Goal: Task Accomplishment & Management: Complete application form

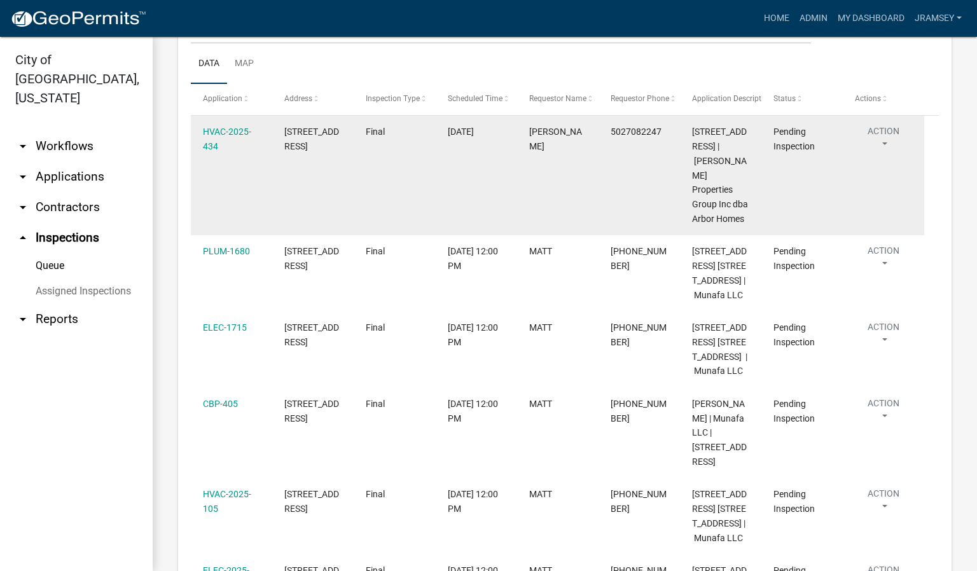
scroll to position [178, 0]
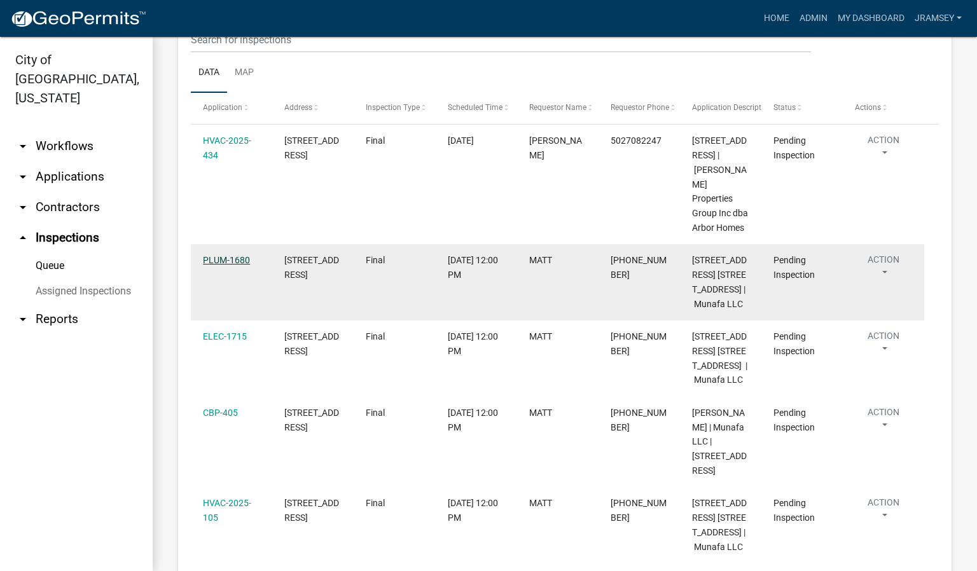
click at [230, 265] on link "PLUM-1680" at bounding box center [226, 260] width 47 height 10
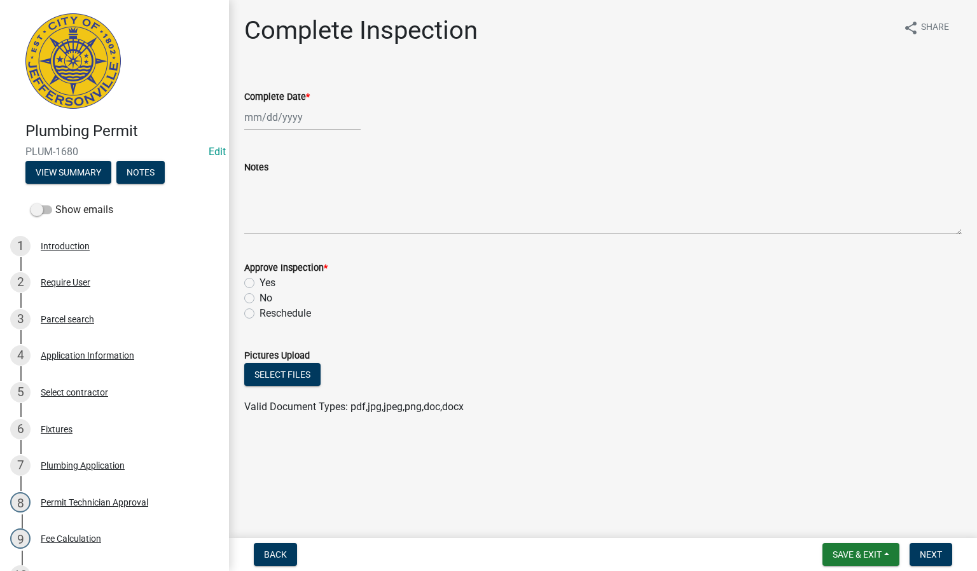
select select "9"
select select "2025"
click at [275, 121] on div "[PERSON_NAME] Feb Mar Apr [PERSON_NAME][DATE] Oct Nov [DATE] 1526 1527 1528 152…" at bounding box center [302, 117] width 116 height 26
click at [298, 246] on div "24" at bounding box center [298, 246] width 20 height 20
type input "[DATE]"
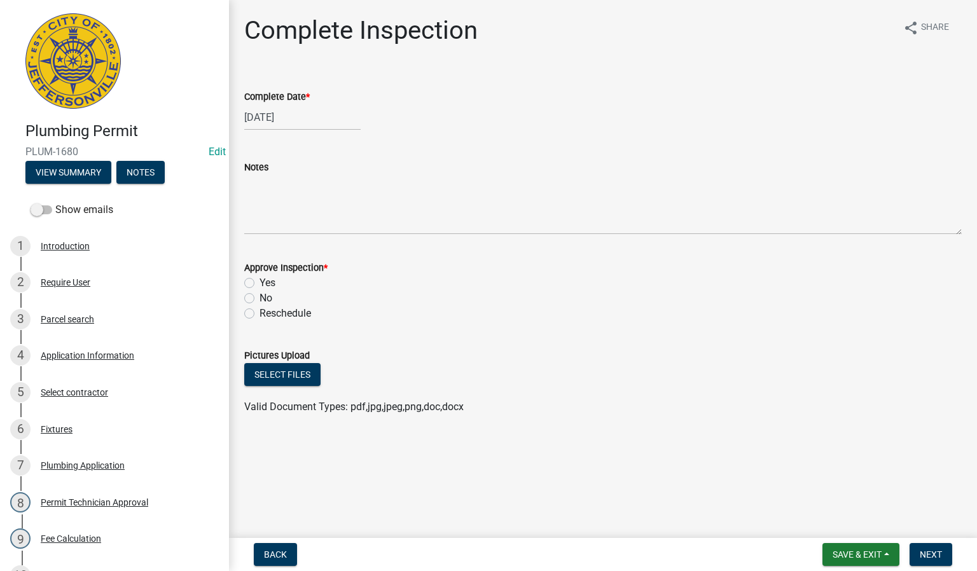
click at [260, 281] on label "Yes" at bounding box center [268, 283] width 16 height 15
click at [260, 281] on input "Yes" at bounding box center [264, 280] width 8 height 8
radio input "true"
click at [921, 546] on button "Next" at bounding box center [931, 554] width 43 height 23
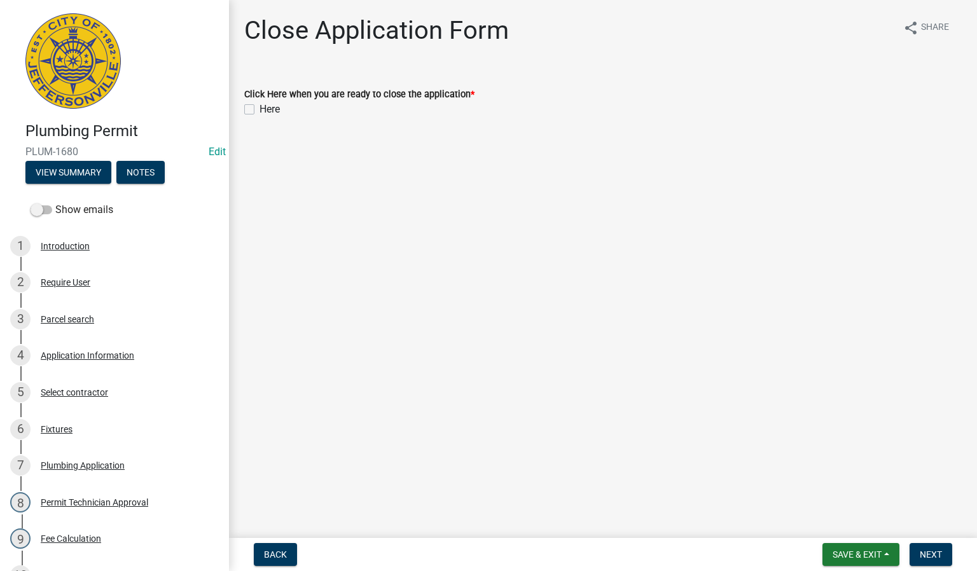
click at [260, 109] on label "Here" at bounding box center [270, 109] width 20 height 15
click at [260, 109] on input "Here" at bounding box center [264, 106] width 8 height 8
checkbox input "true"
click at [930, 554] on span "Next" at bounding box center [931, 555] width 22 height 10
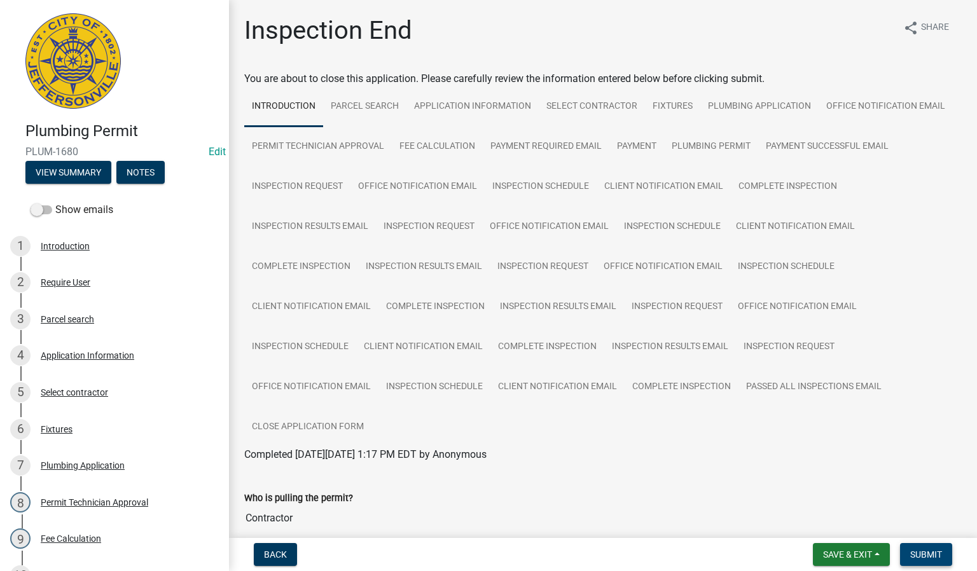
click at [920, 554] on span "Submit" at bounding box center [927, 555] width 32 height 10
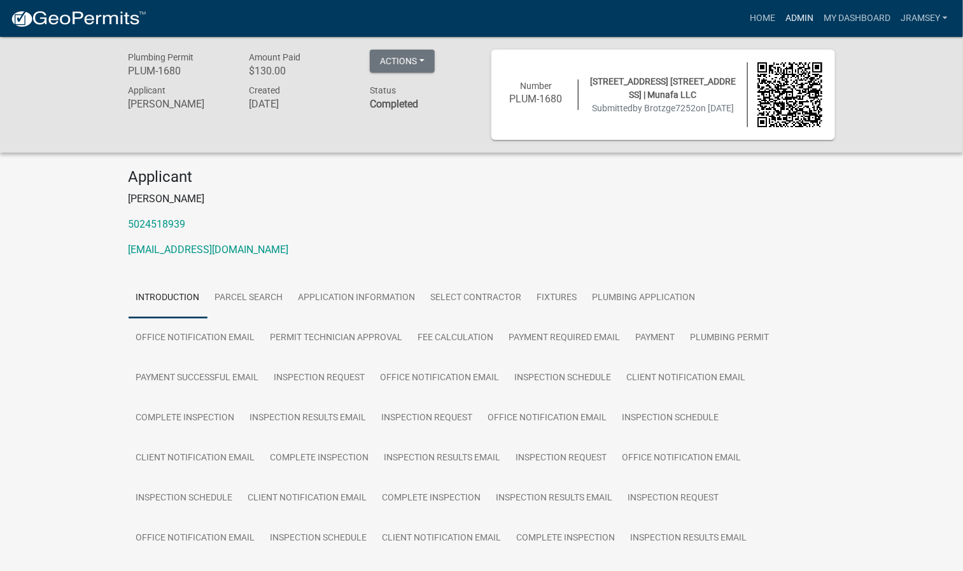
click at [797, 14] on link "Admin" at bounding box center [799, 18] width 38 height 24
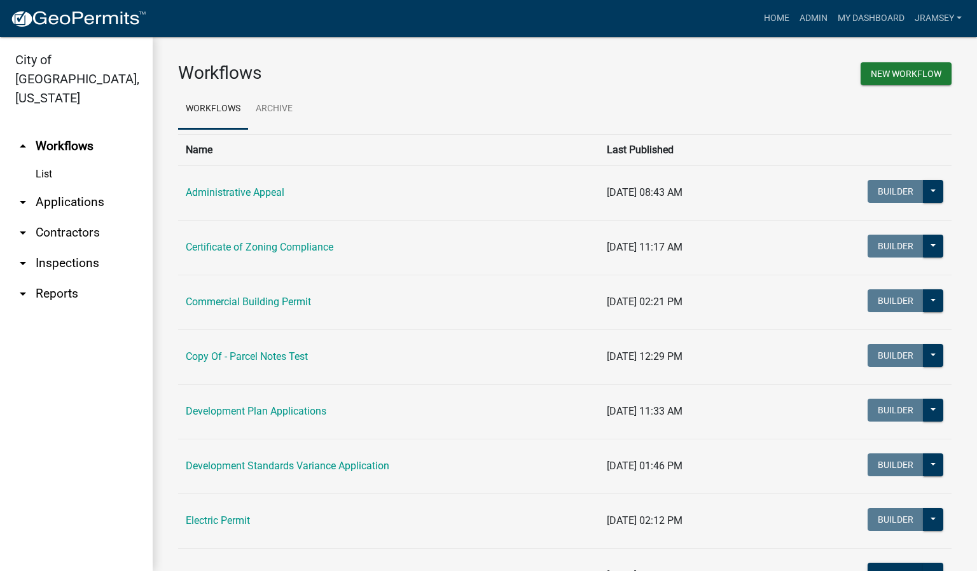
click at [57, 248] on link "arrow_drop_down Inspections" at bounding box center [76, 263] width 153 height 31
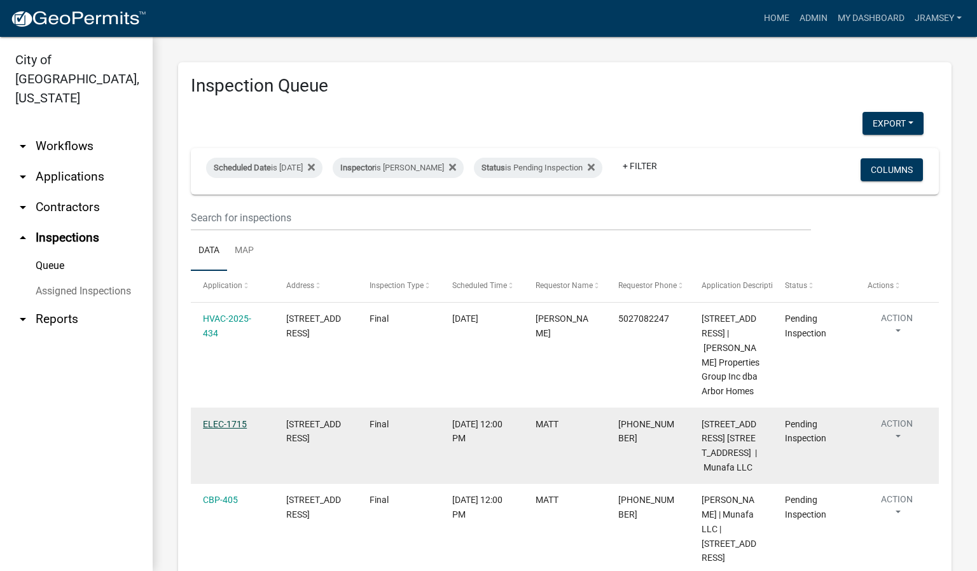
click at [229, 430] on link "ELEC-1715" at bounding box center [225, 424] width 44 height 10
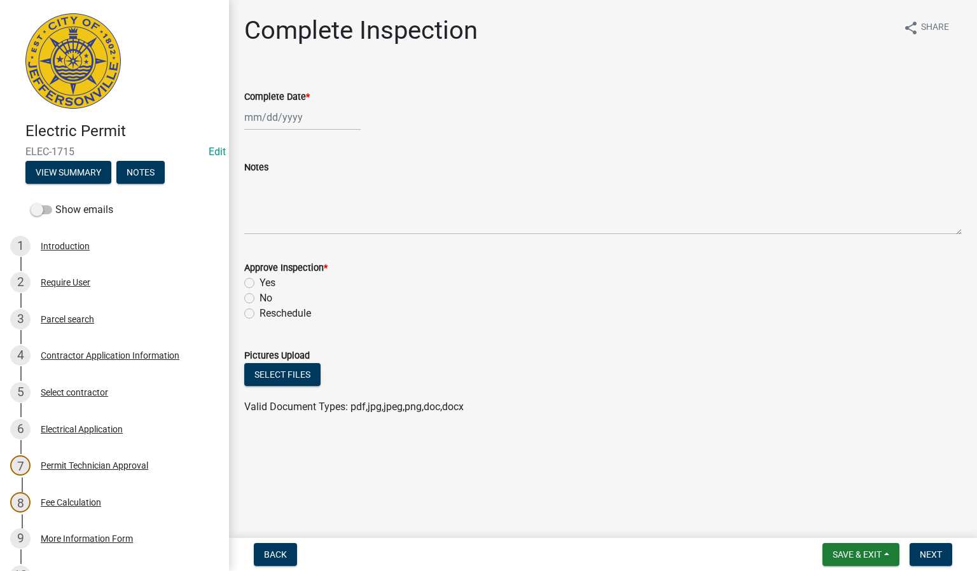
click at [274, 125] on div at bounding box center [302, 117] width 116 height 26
select select "9"
select select "2025"
click at [300, 243] on div "24" at bounding box center [298, 246] width 20 height 20
type input "[DATE]"
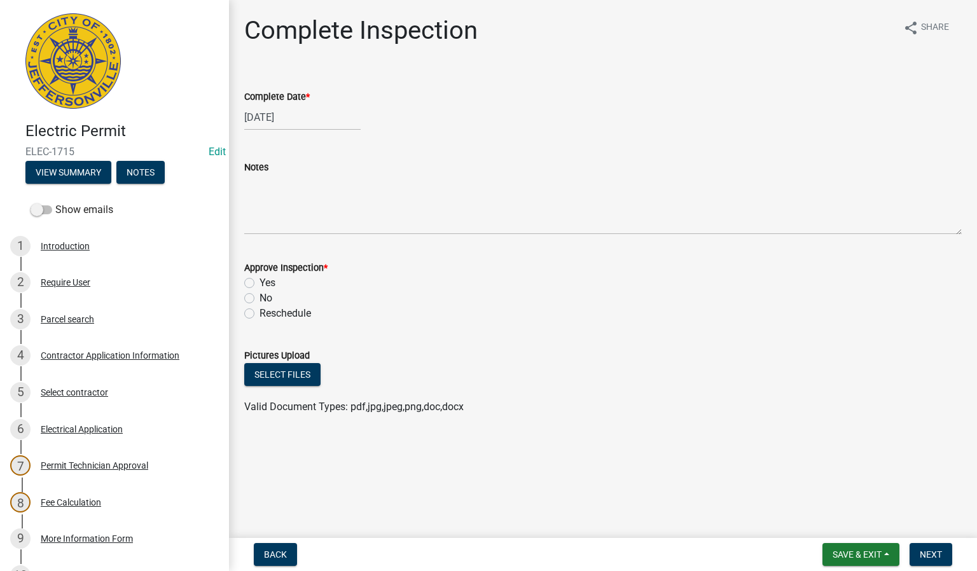
click at [260, 283] on label "Yes" at bounding box center [268, 283] width 16 height 15
click at [260, 283] on input "Yes" at bounding box center [264, 280] width 8 height 8
radio input "true"
click at [928, 557] on span "Next" at bounding box center [931, 555] width 22 height 10
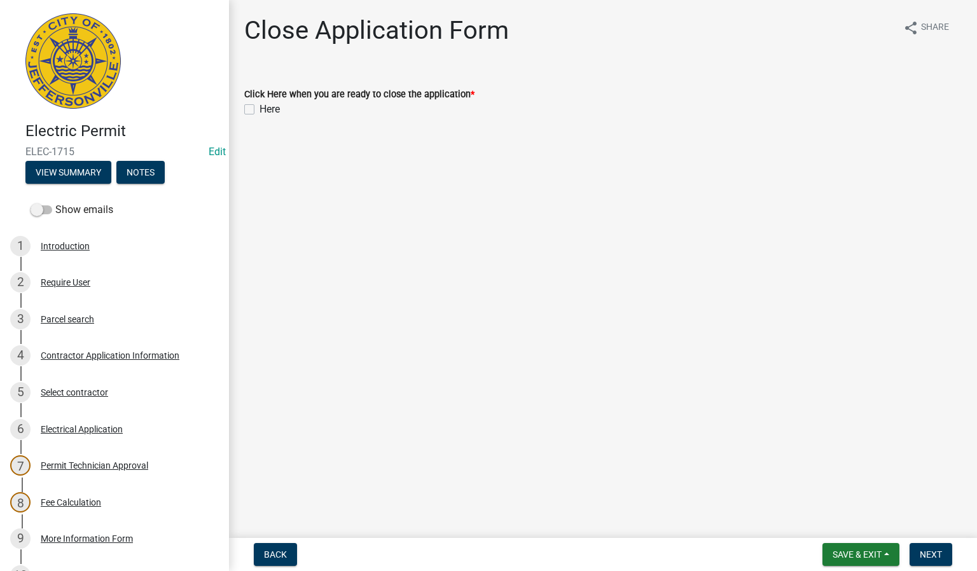
click at [260, 107] on label "Here" at bounding box center [270, 109] width 20 height 15
click at [260, 107] on input "Here" at bounding box center [264, 106] width 8 height 8
checkbox input "true"
click at [942, 554] on span "Next" at bounding box center [931, 555] width 22 height 10
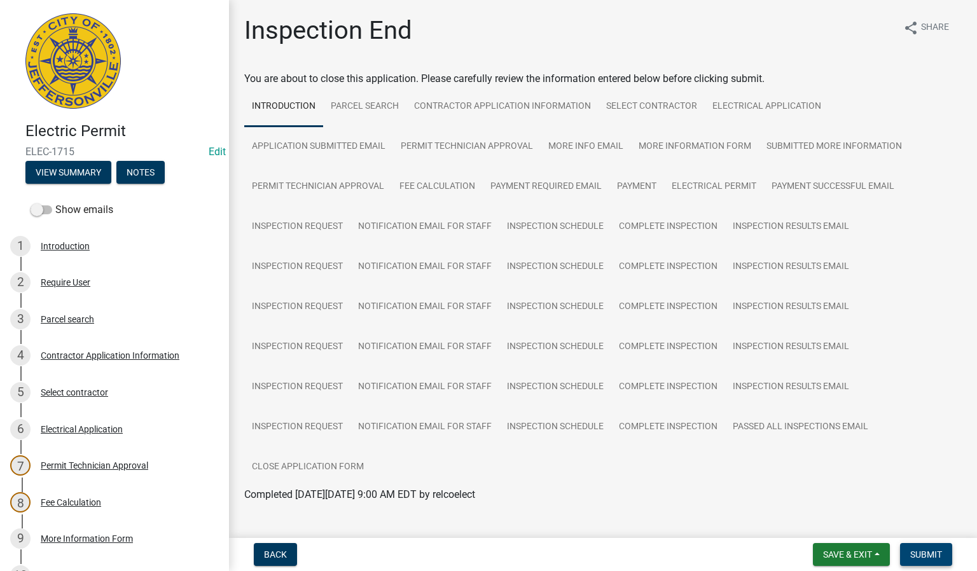
click at [921, 557] on span "Submit" at bounding box center [927, 555] width 32 height 10
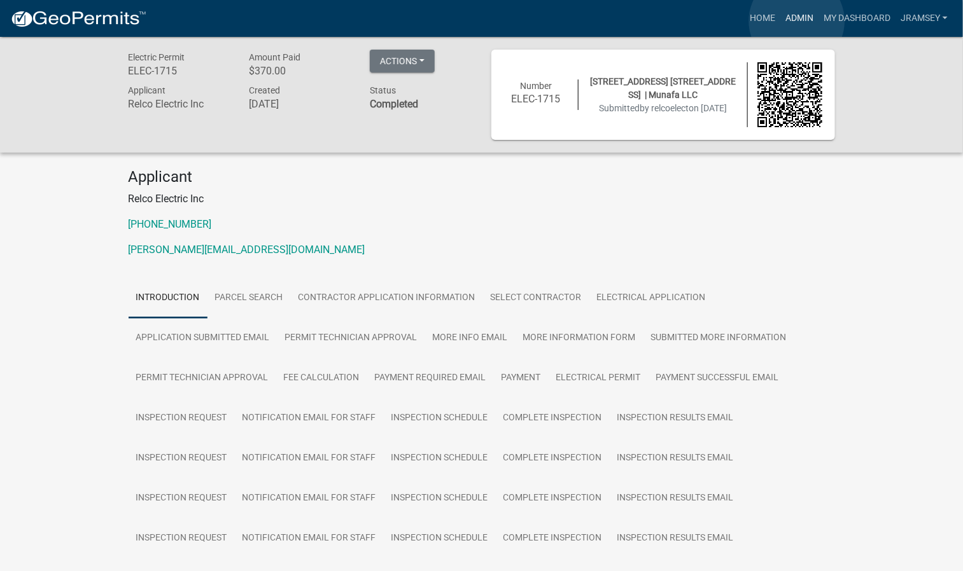
click at [797, 21] on link "Admin" at bounding box center [799, 18] width 38 height 24
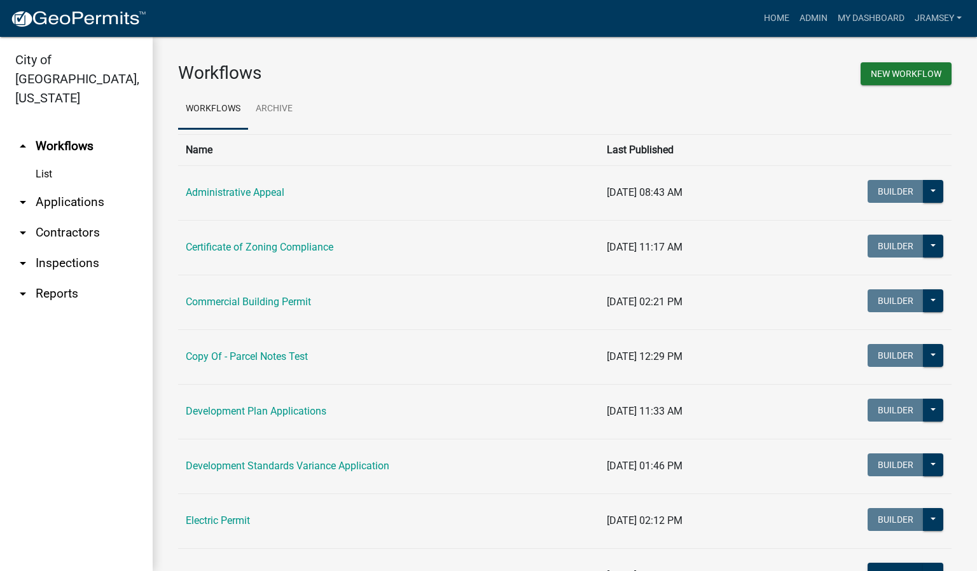
click at [80, 248] on link "arrow_drop_down Inspections" at bounding box center [76, 263] width 153 height 31
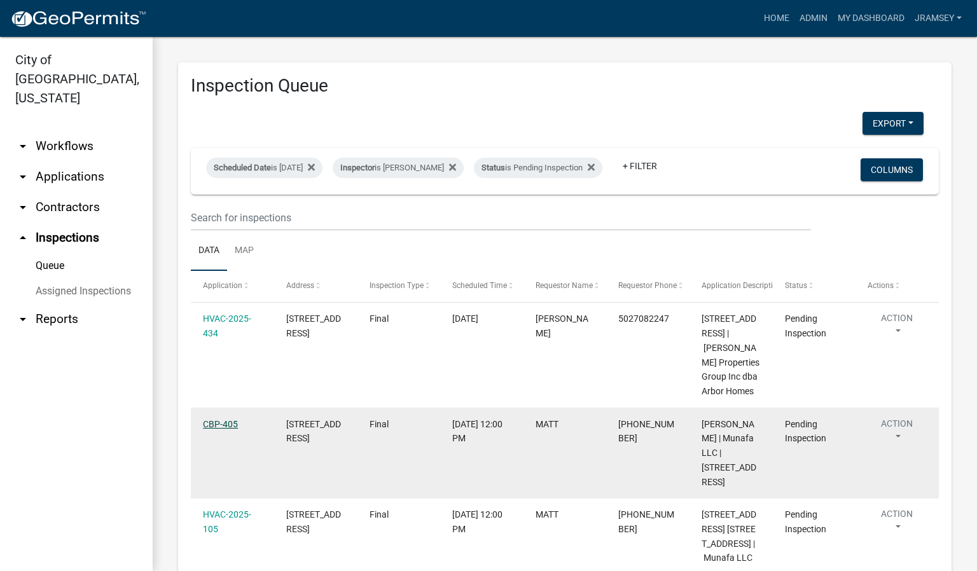
click at [230, 430] on link "CBP-405" at bounding box center [220, 424] width 35 height 10
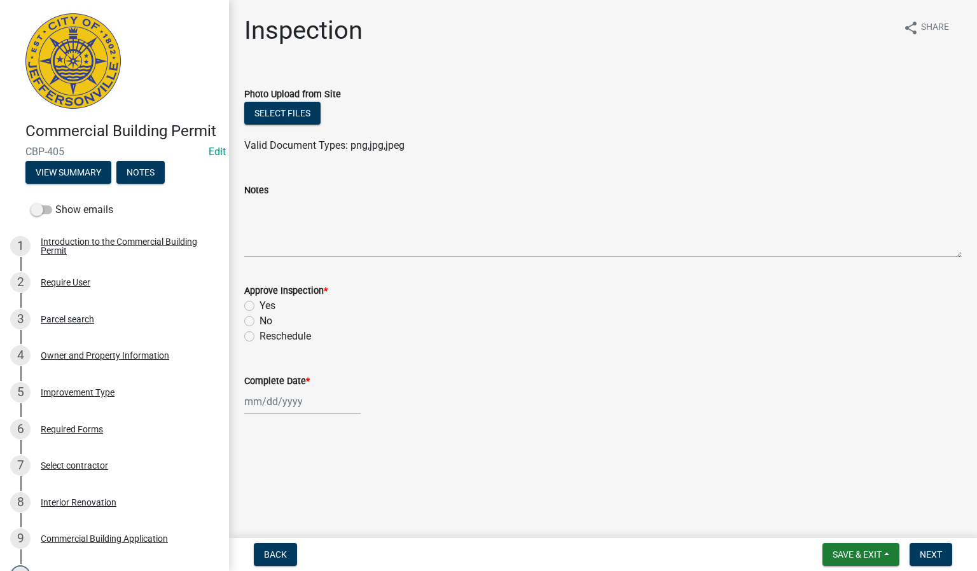
click at [260, 304] on label "Yes" at bounding box center [268, 305] width 16 height 15
click at [260, 304] on input "Yes" at bounding box center [264, 302] width 8 height 8
radio input "true"
select select "9"
select select "2025"
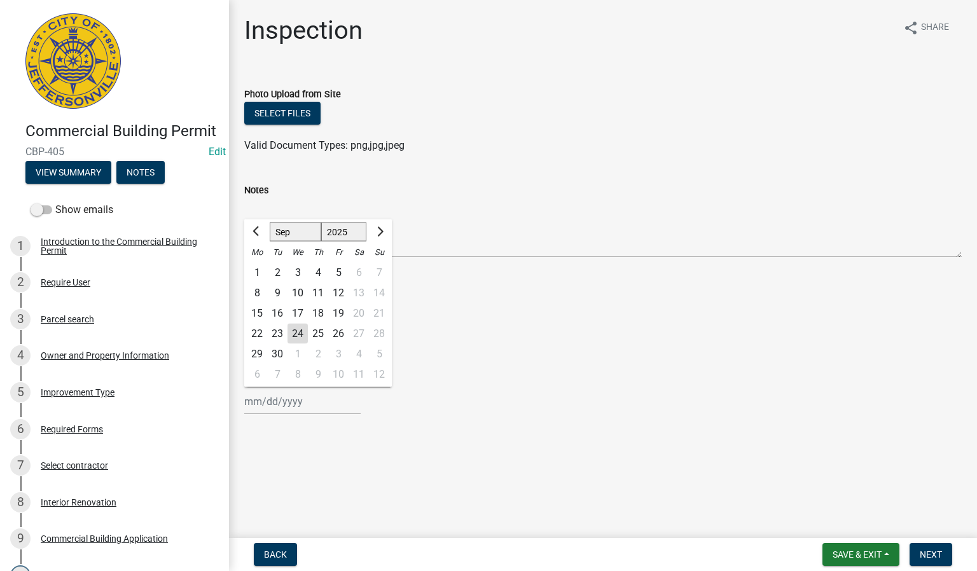
click at [277, 402] on div "[PERSON_NAME] Feb Mar Apr [PERSON_NAME][DATE] Oct Nov [DATE] 1526 1527 1528 152…" at bounding box center [302, 402] width 116 height 26
click at [302, 335] on div "24" at bounding box center [298, 334] width 20 height 20
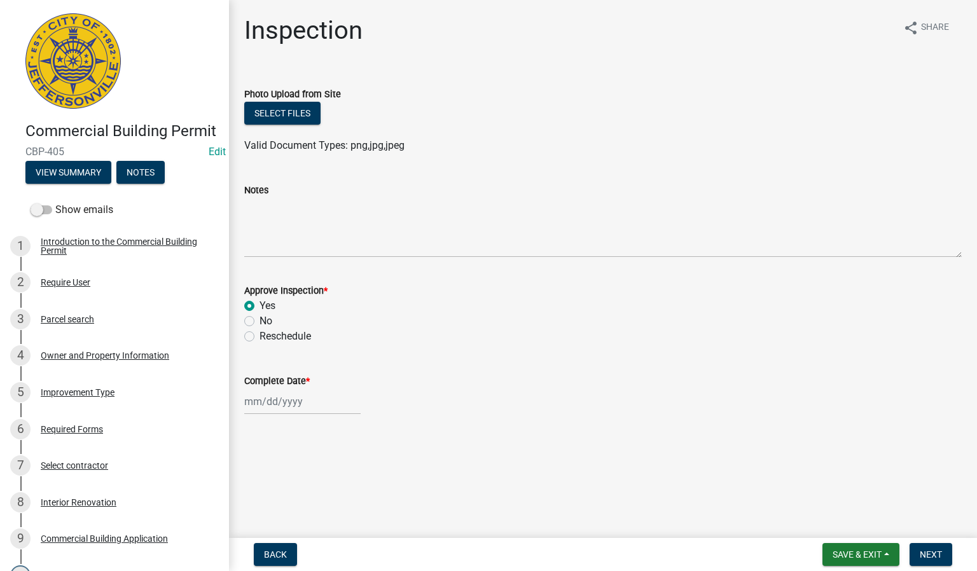
type input "[DATE]"
click at [936, 556] on span "Next" at bounding box center [931, 555] width 22 height 10
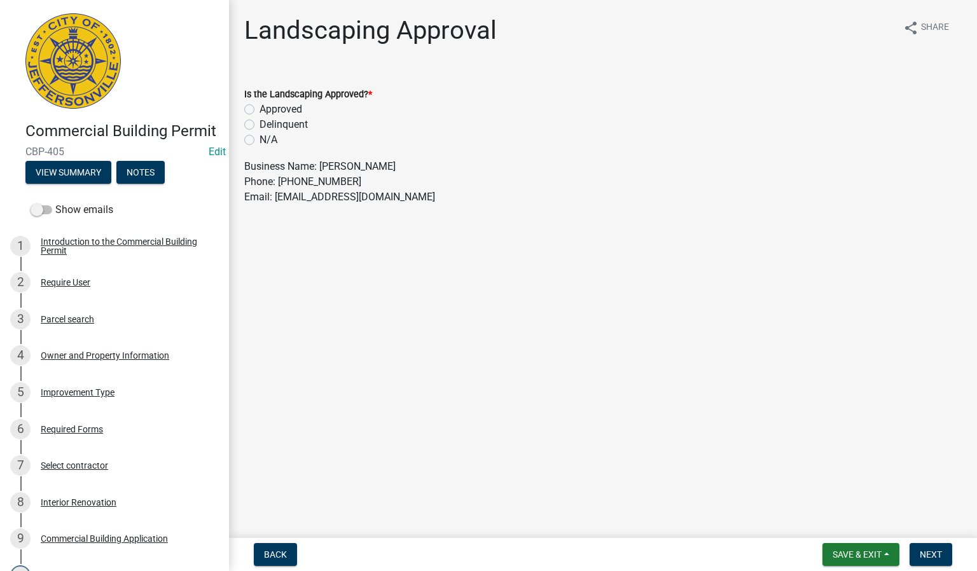
click at [260, 141] on label "N/A" at bounding box center [269, 139] width 18 height 15
click at [260, 141] on input "N/A" at bounding box center [264, 136] width 8 height 8
radio input "true"
click at [928, 556] on span "Next" at bounding box center [931, 555] width 22 height 10
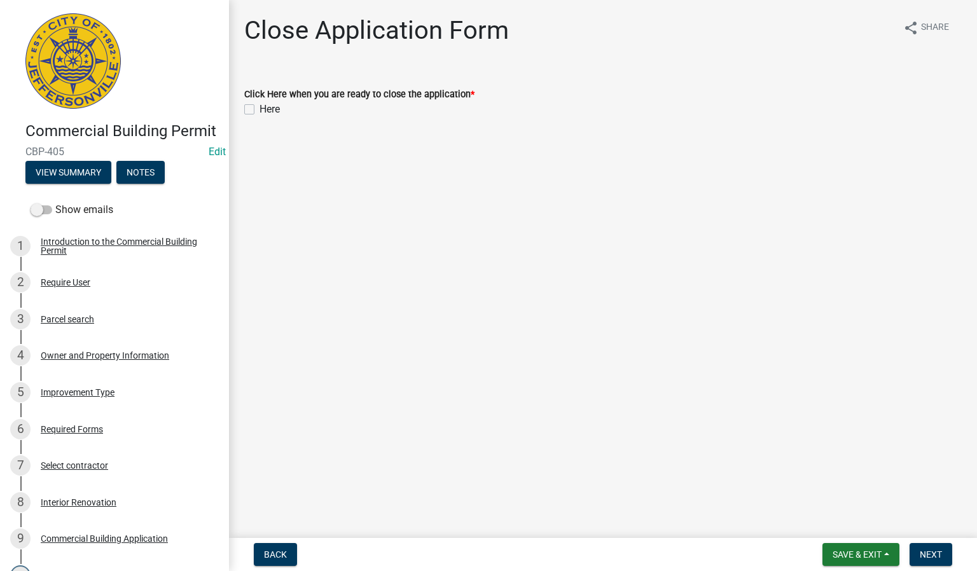
click at [260, 108] on label "Here" at bounding box center [270, 109] width 20 height 15
click at [260, 108] on input "Here" at bounding box center [264, 106] width 8 height 8
checkbox input "true"
click at [926, 550] on span "Next" at bounding box center [931, 555] width 22 height 10
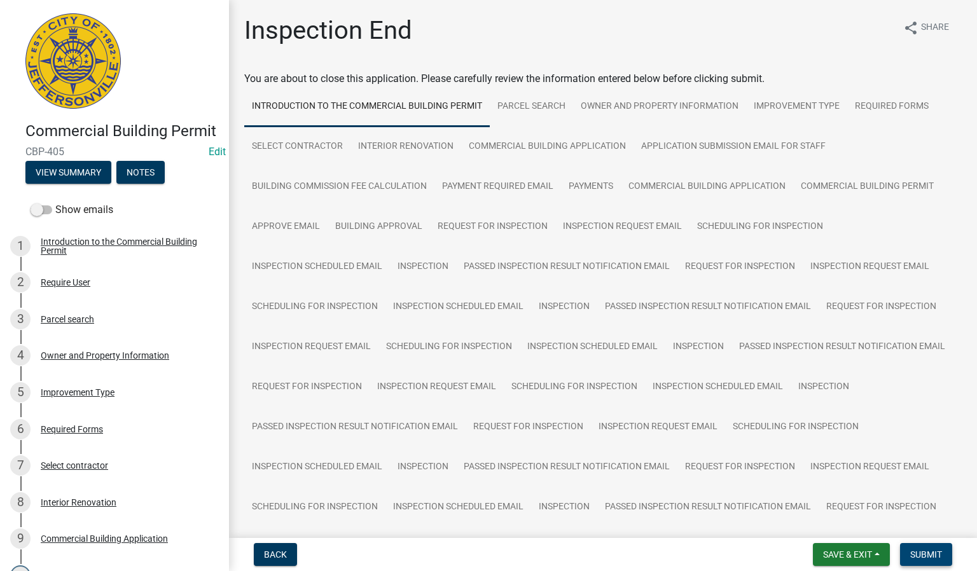
click at [923, 554] on span "Submit" at bounding box center [927, 555] width 32 height 10
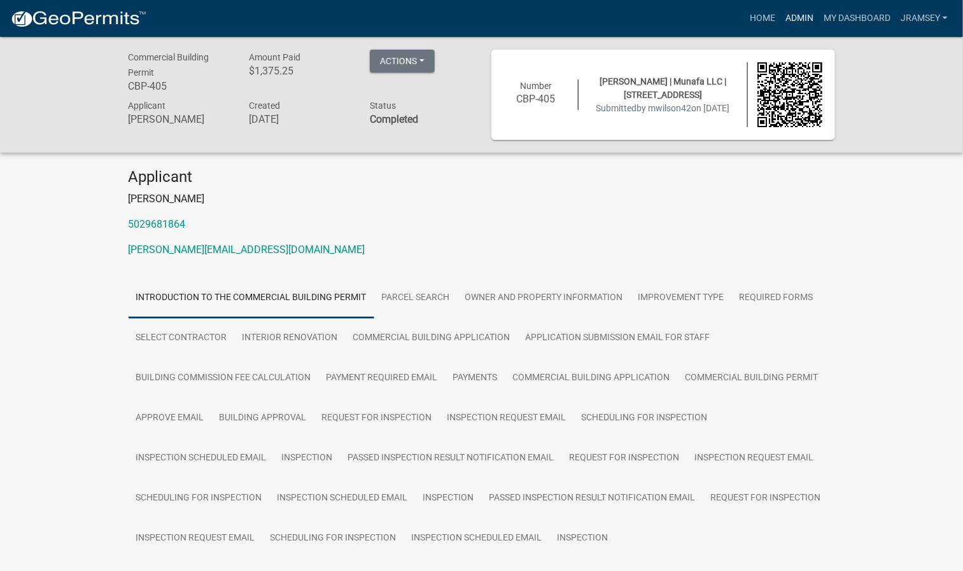
click at [790, 22] on link "Admin" at bounding box center [799, 18] width 38 height 24
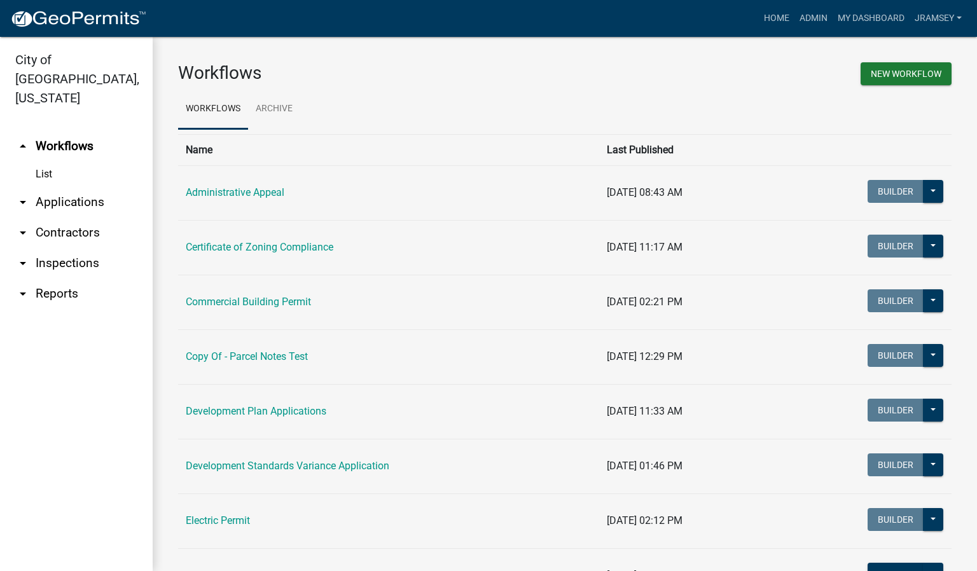
click at [83, 248] on link "arrow_drop_down Inspections" at bounding box center [76, 263] width 153 height 31
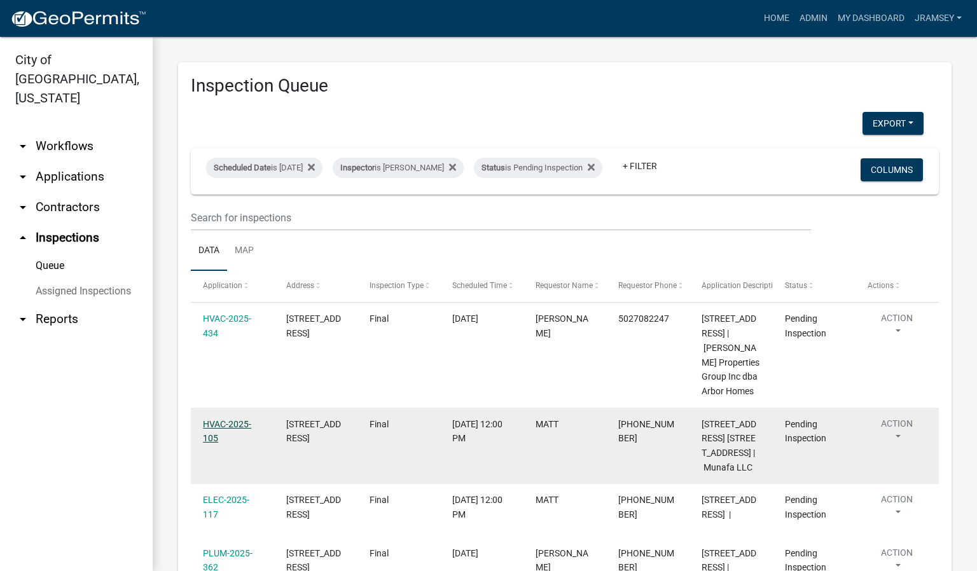
click at [228, 444] on link "HVAC-2025-105" at bounding box center [227, 431] width 48 height 25
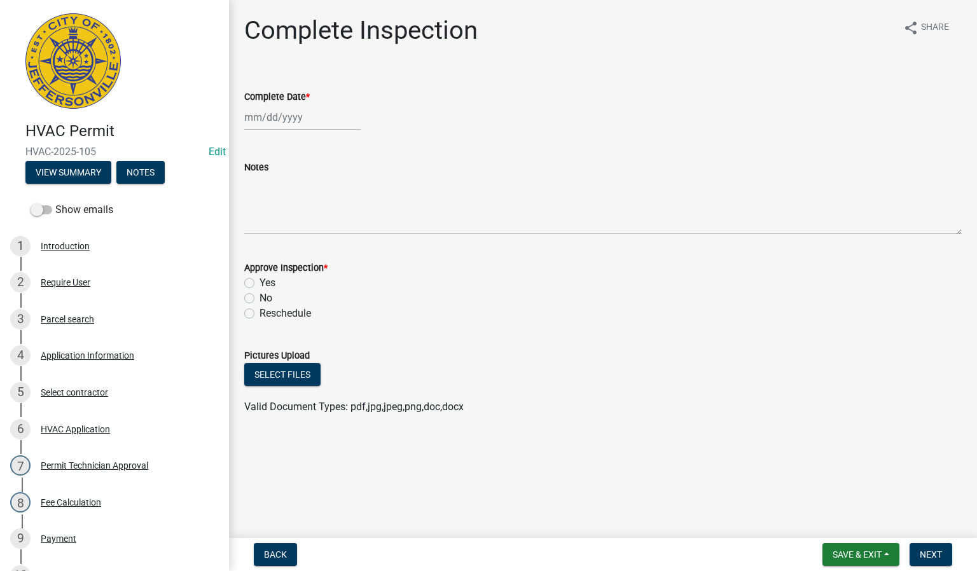
click at [277, 121] on div at bounding box center [302, 117] width 116 height 26
select select "9"
select select "2025"
click at [298, 241] on div "24" at bounding box center [298, 246] width 20 height 20
type input "[DATE]"
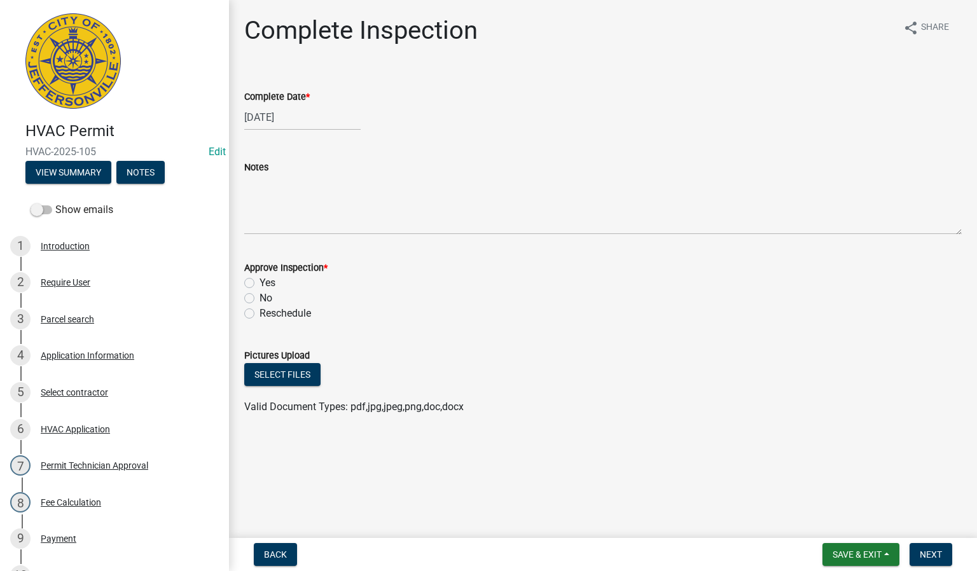
click at [260, 283] on label "Yes" at bounding box center [268, 283] width 16 height 15
click at [260, 283] on input "Yes" at bounding box center [264, 280] width 8 height 8
radio input "true"
click at [932, 552] on span "Next" at bounding box center [931, 555] width 22 height 10
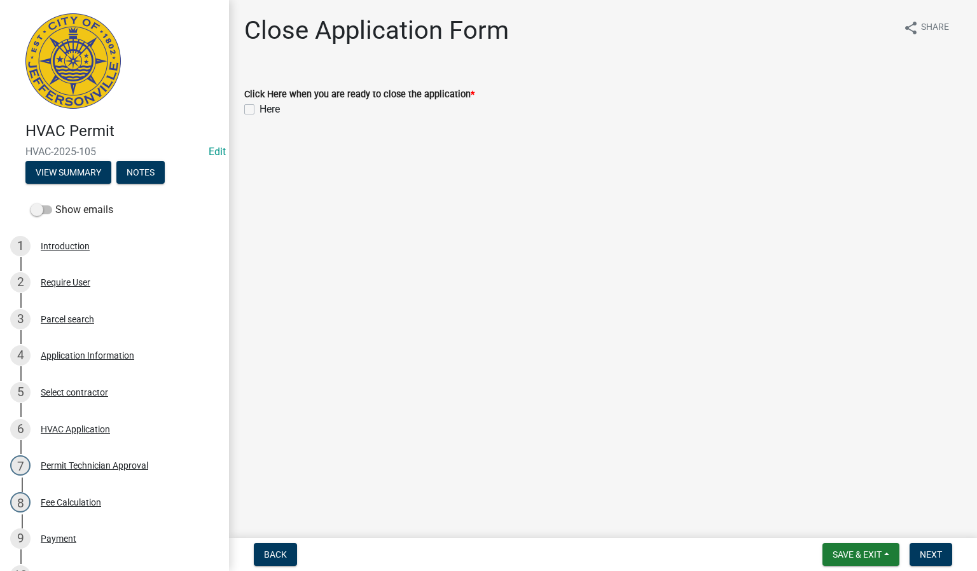
click at [260, 109] on label "Here" at bounding box center [270, 109] width 20 height 15
click at [260, 109] on input "Here" at bounding box center [264, 106] width 8 height 8
checkbox input "true"
click at [928, 550] on span "Next" at bounding box center [931, 555] width 22 height 10
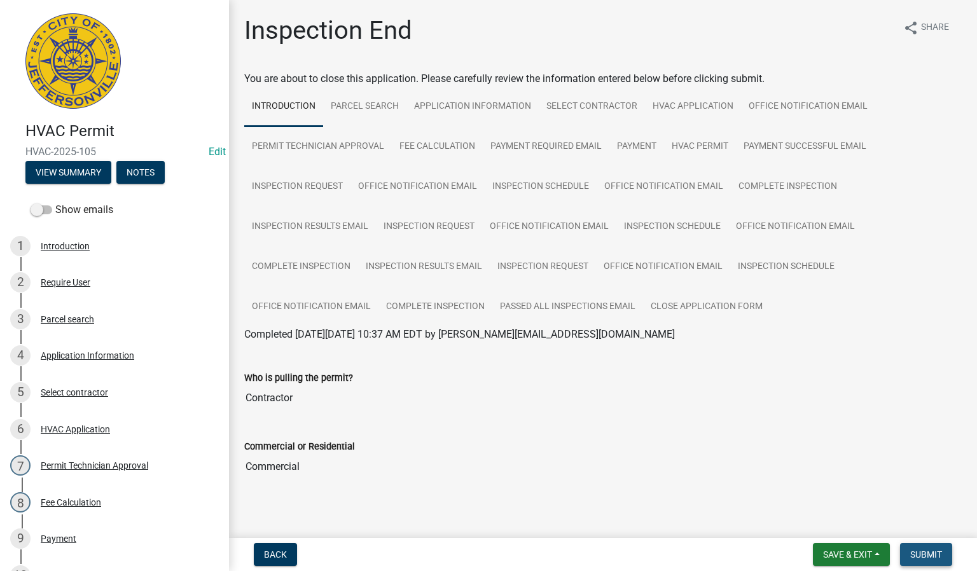
click at [914, 550] on span "Submit" at bounding box center [927, 555] width 32 height 10
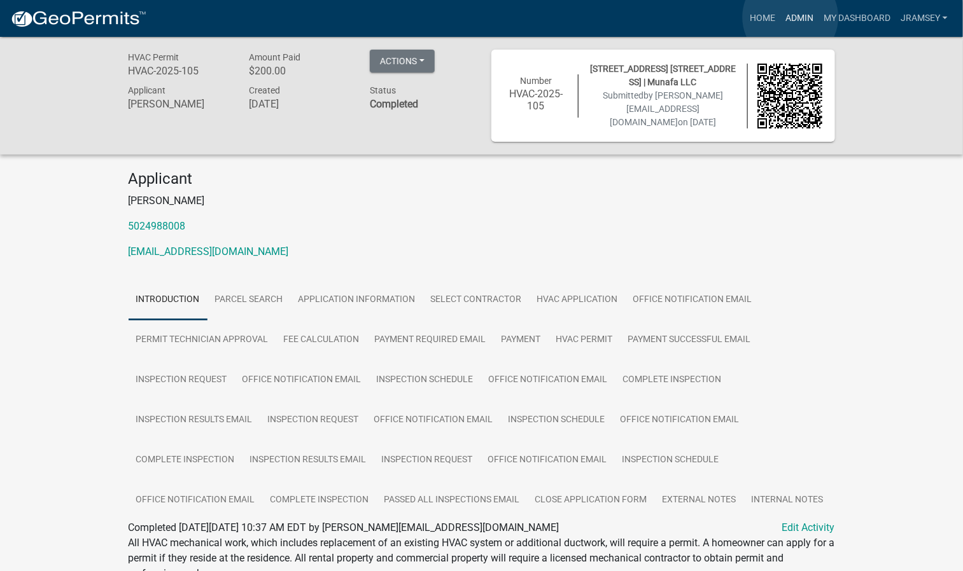
click at [790, 17] on link "Admin" at bounding box center [799, 18] width 38 height 24
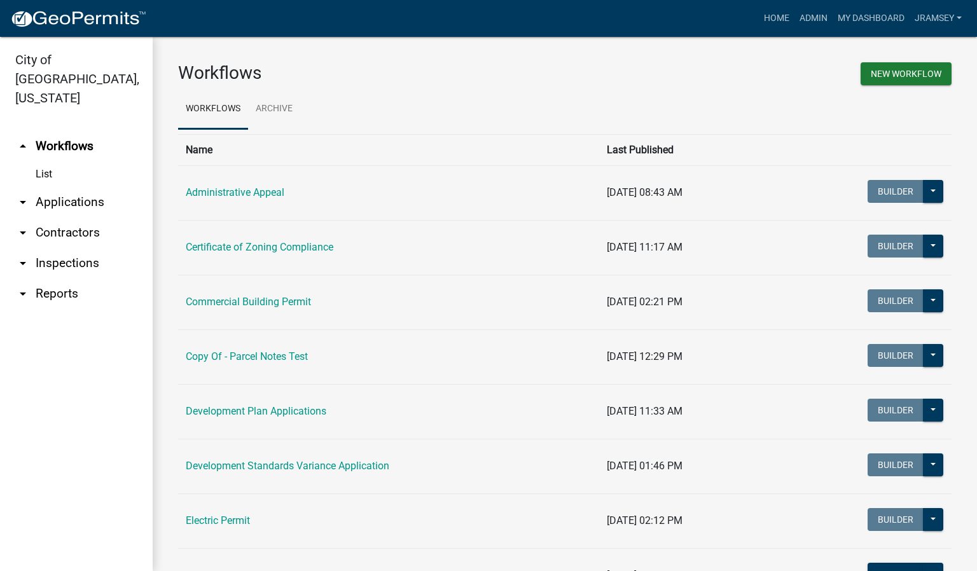
click at [79, 248] on link "arrow_drop_down Inspections" at bounding box center [76, 263] width 153 height 31
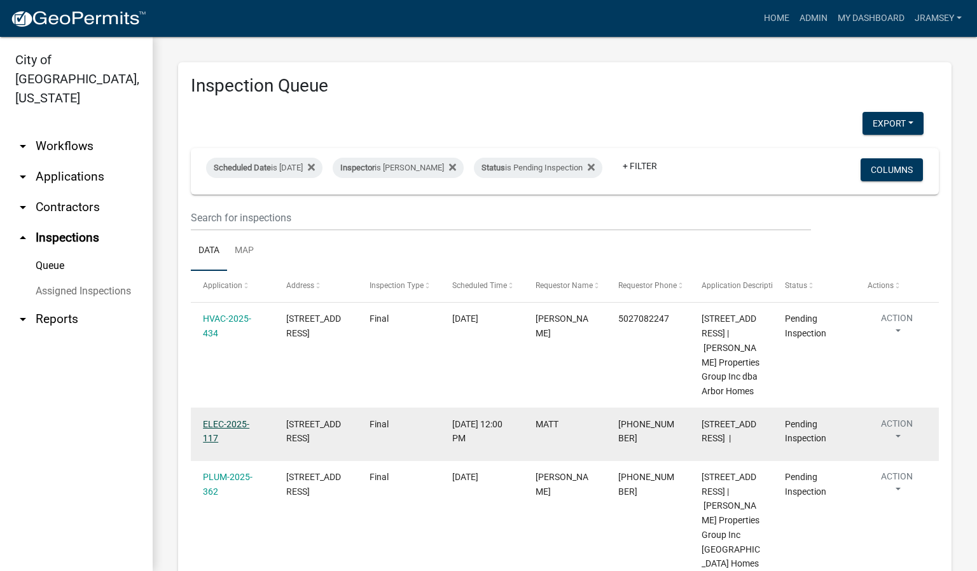
click at [220, 444] on link "ELEC-2025-117" at bounding box center [226, 431] width 46 height 25
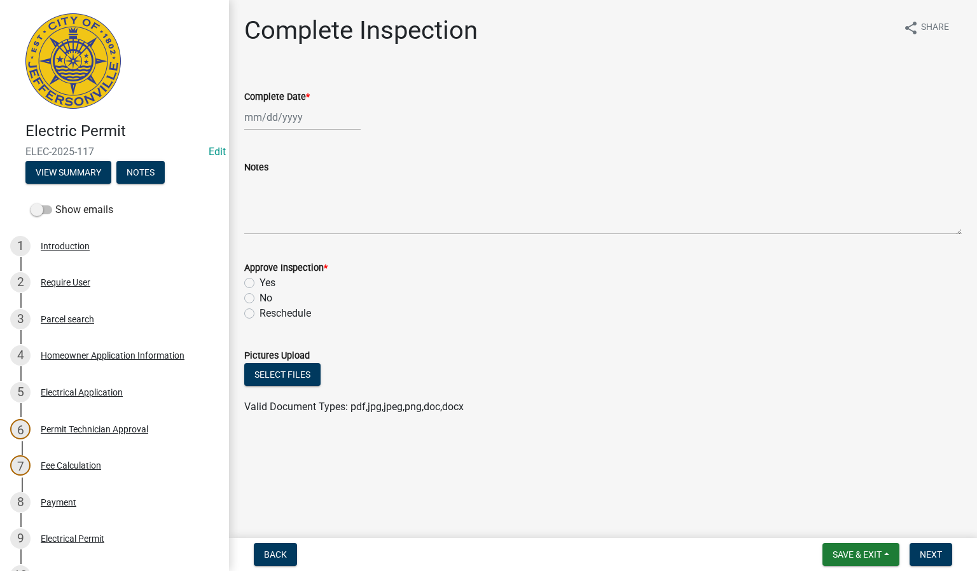
select select "9"
select select "2025"
click at [279, 115] on div "[PERSON_NAME] Feb Mar Apr [PERSON_NAME][DATE] Oct Nov [DATE] 1526 1527 1528 152…" at bounding box center [302, 117] width 116 height 26
click at [294, 244] on div "24" at bounding box center [298, 246] width 20 height 20
type input "[DATE]"
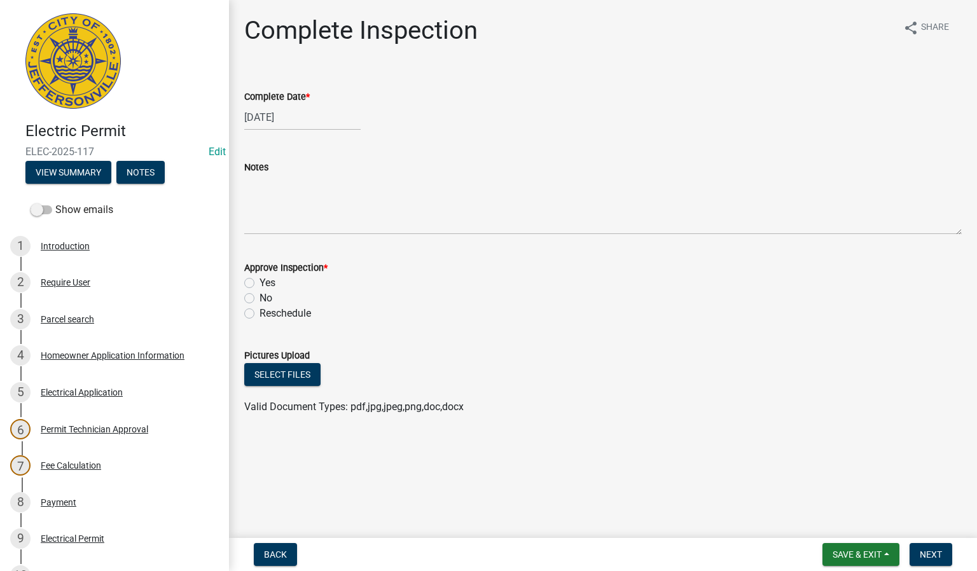
click at [260, 281] on label "Yes" at bounding box center [268, 283] width 16 height 15
click at [260, 281] on input "Yes" at bounding box center [264, 280] width 8 height 8
radio input "true"
click at [930, 559] on span "Next" at bounding box center [931, 555] width 22 height 10
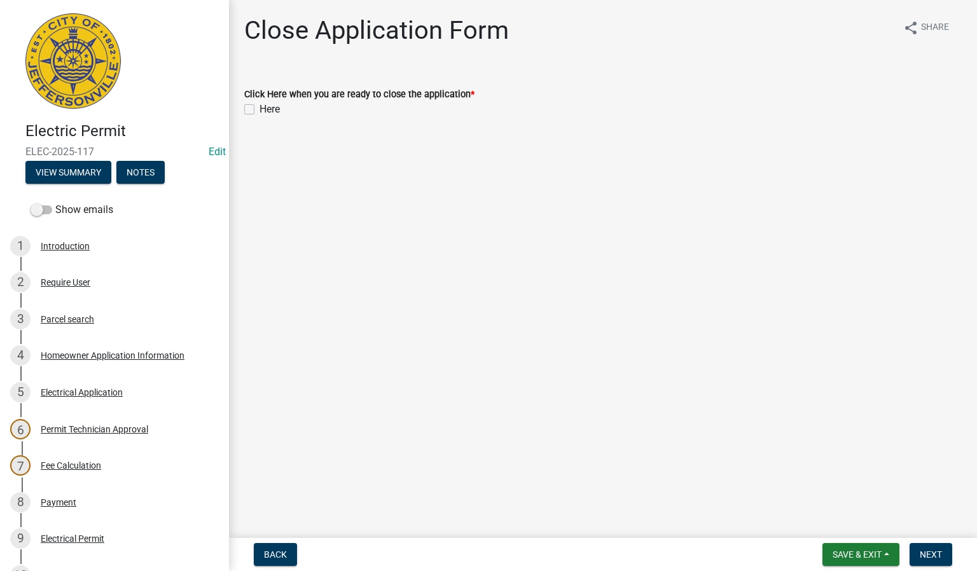
click at [260, 107] on label "Here" at bounding box center [270, 109] width 20 height 15
click at [260, 107] on input "Here" at bounding box center [264, 106] width 8 height 8
checkbox input "true"
click at [927, 550] on span "Next" at bounding box center [931, 555] width 22 height 10
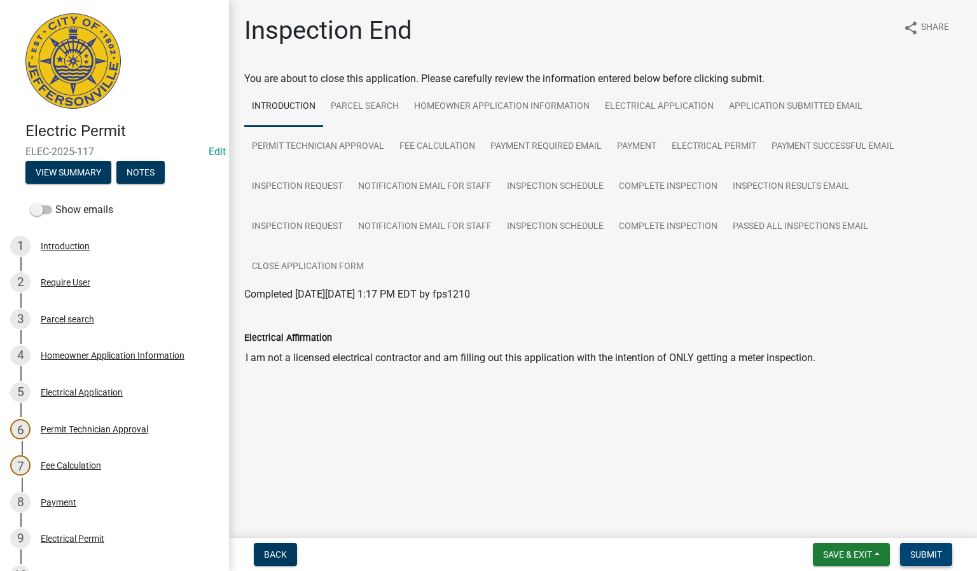
click at [918, 552] on span "Submit" at bounding box center [927, 555] width 32 height 10
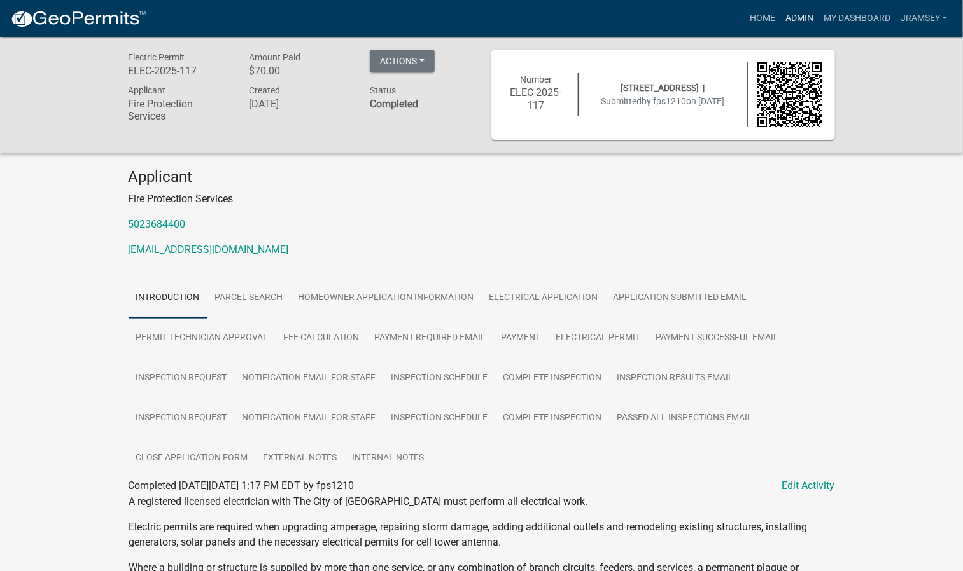
click at [781, 29] on link "Admin" at bounding box center [799, 18] width 38 height 24
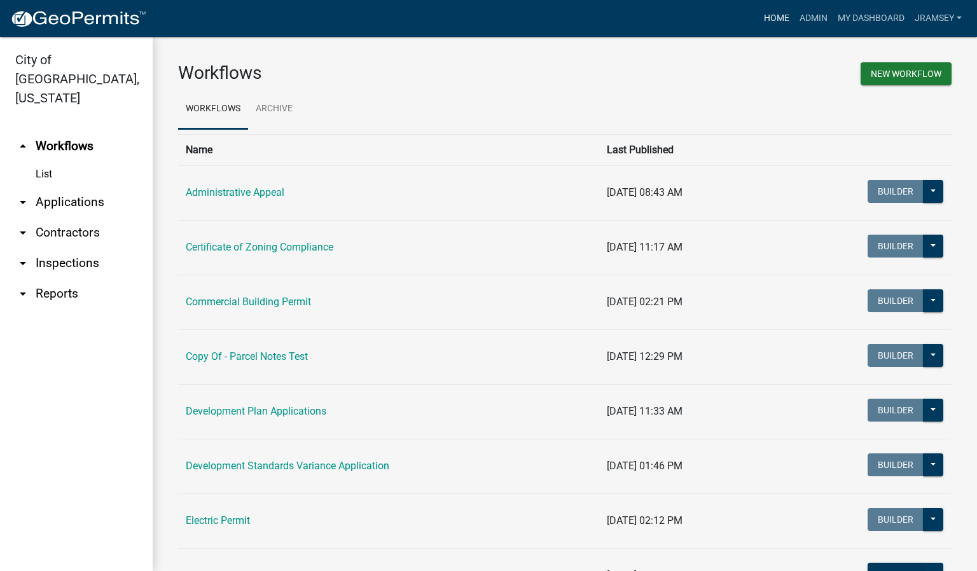
click at [791, 24] on link "Home" at bounding box center [777, 18] width 36 height 24
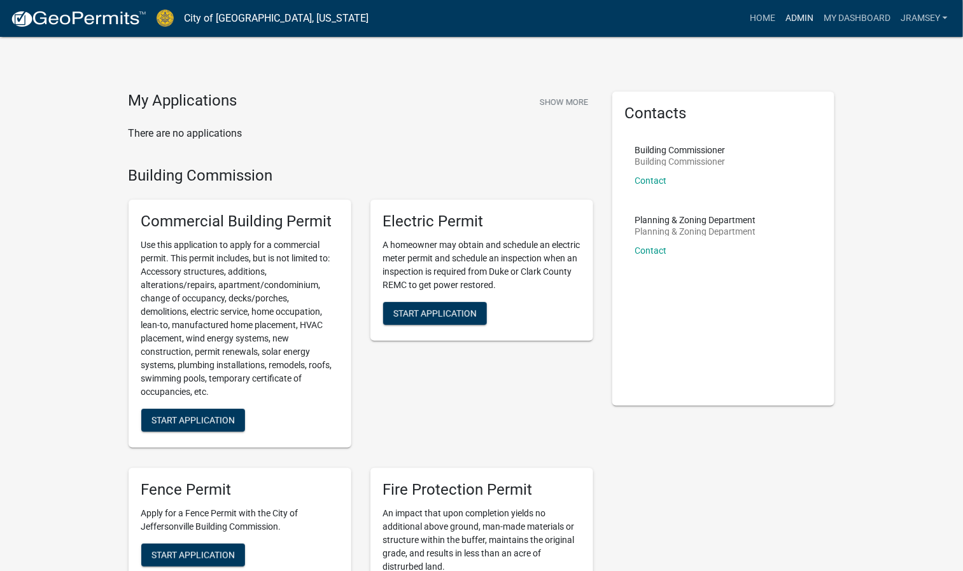
click at [804, 22] on link "Admin" at bounding box center [799, 18] width 38 height 24
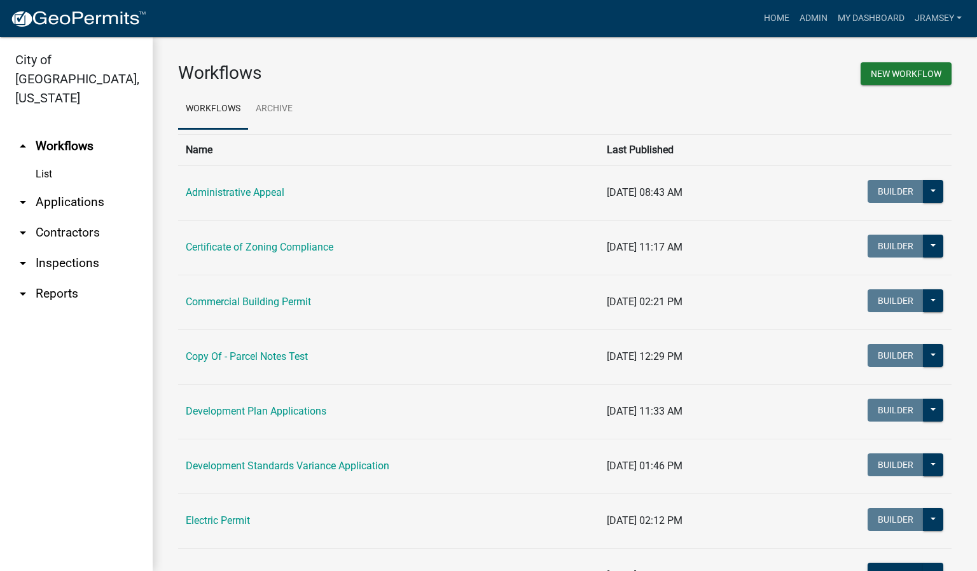
click at [43, 248] on link "arrow_drop_down Inspections" at bounding box center [76, 263] width 153 height 31
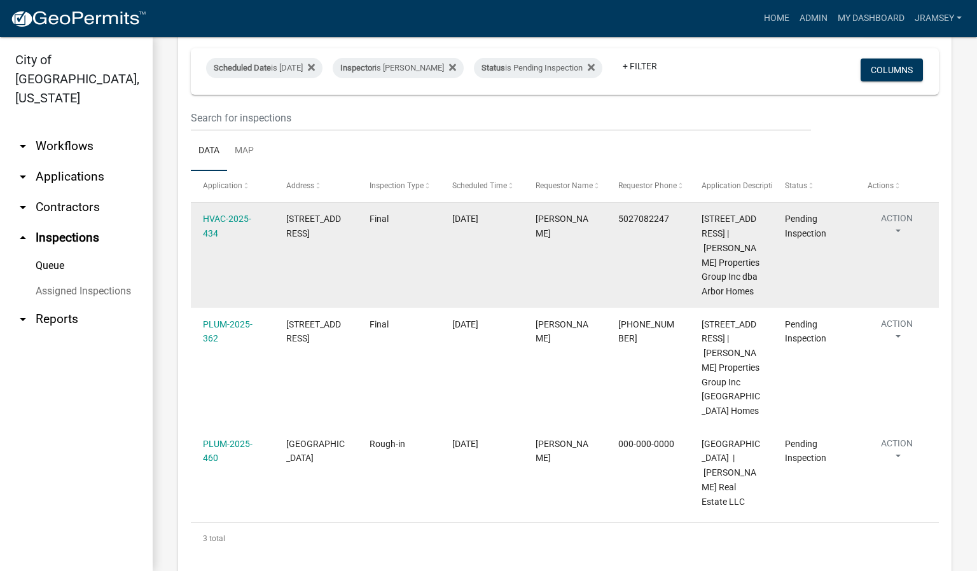
scroll to position [188, 0]
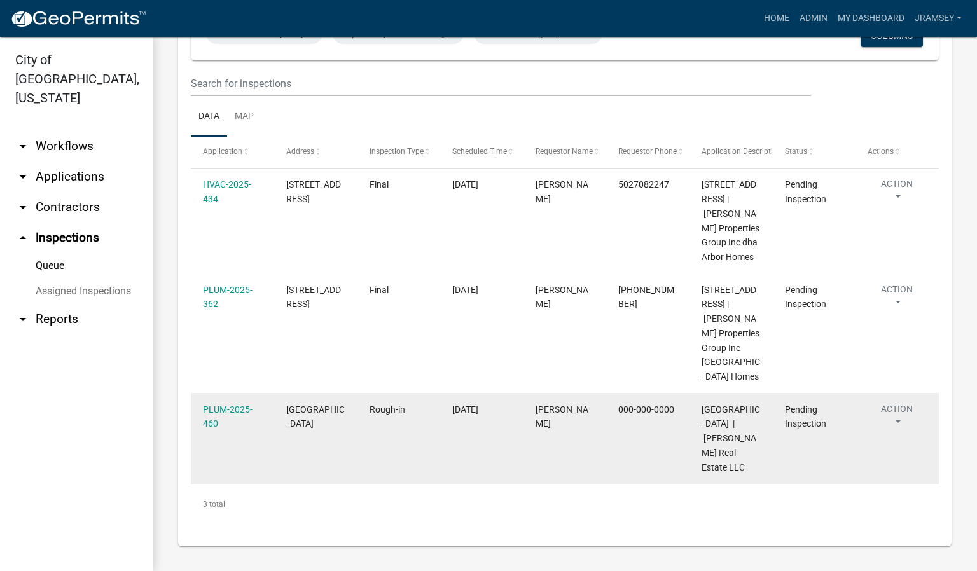
click at [907, 403] on button "Action" at bounding box center [897, 419] width 59 height 32
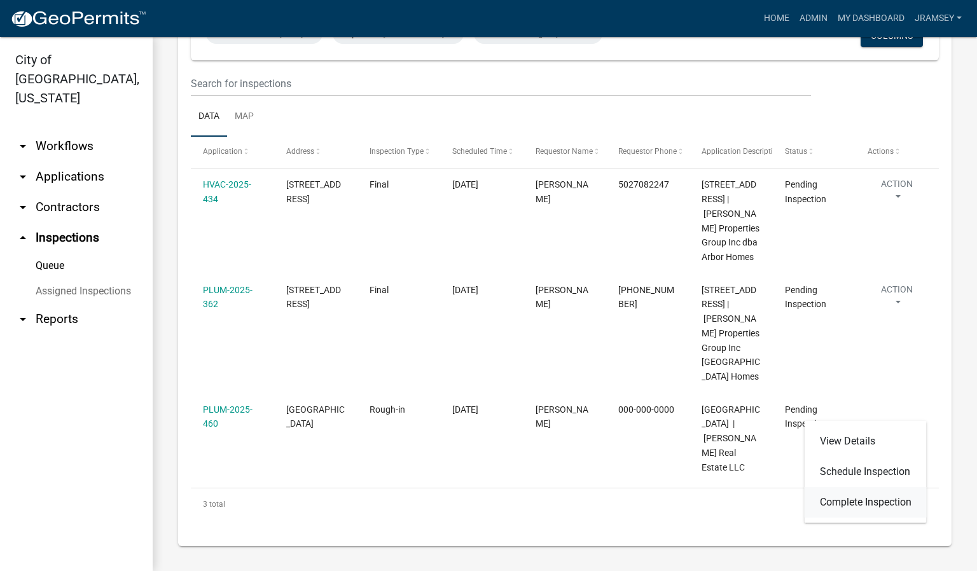
click at [825, 505] on link "Complete Inspection" at bounding box center [866, 502] width 122 height 31
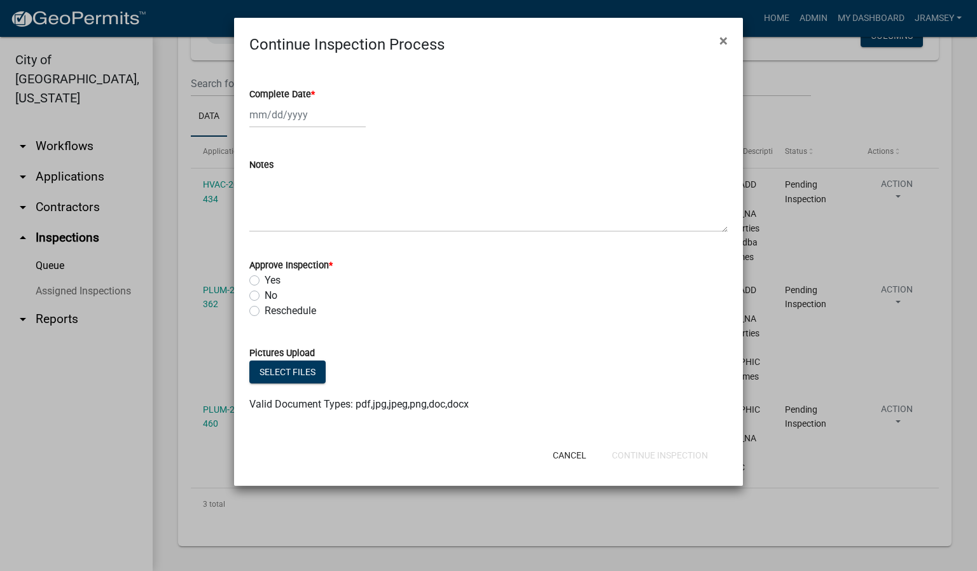
click at [274, 116] on div at bounding box center [307, 115] width 116 height 26
select select "9"
select select "2025"
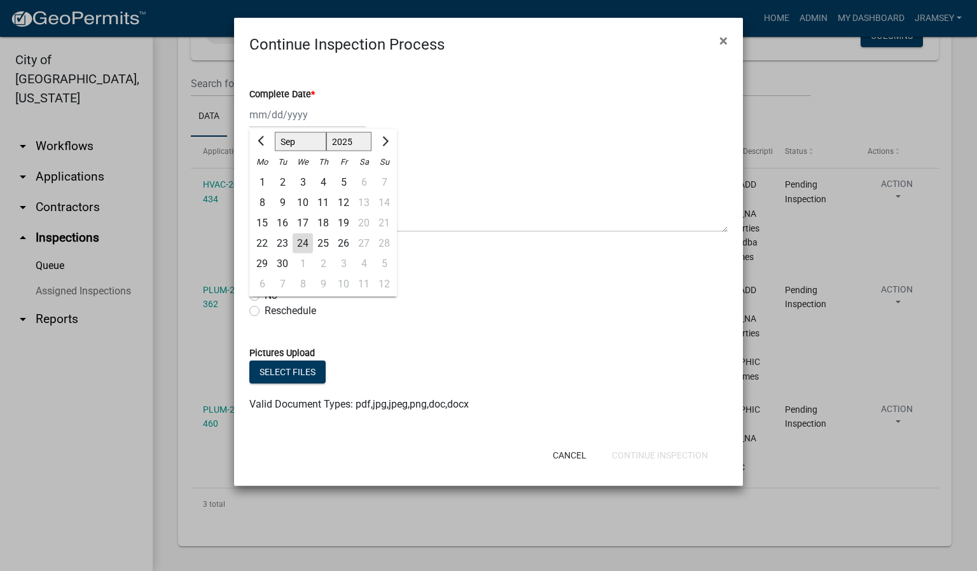
click at [298, 239] on div "24" at bounding box center [303, 244] width 20 height 20
type input "[DATE]"
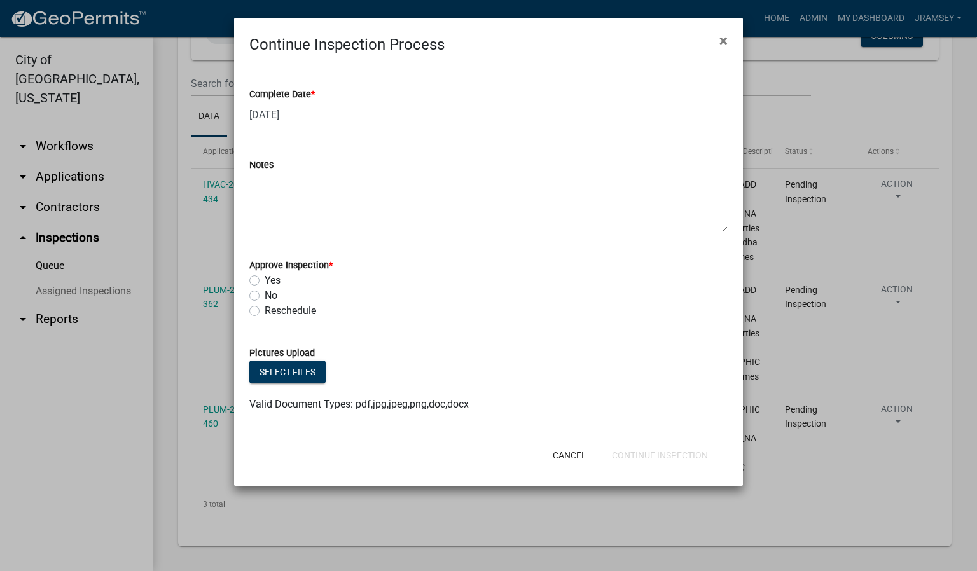
click at [265, 284] on label "Yes" at bounding box center [273, 280] width 16 height 15
click at [265, 281] on input "Yes" at bounding box center [269, 277] width 8 height 8
radio input "true"
click at [631, 462] on button "Continue Inspection" at bounding box center [660, 455] width 116 height 23
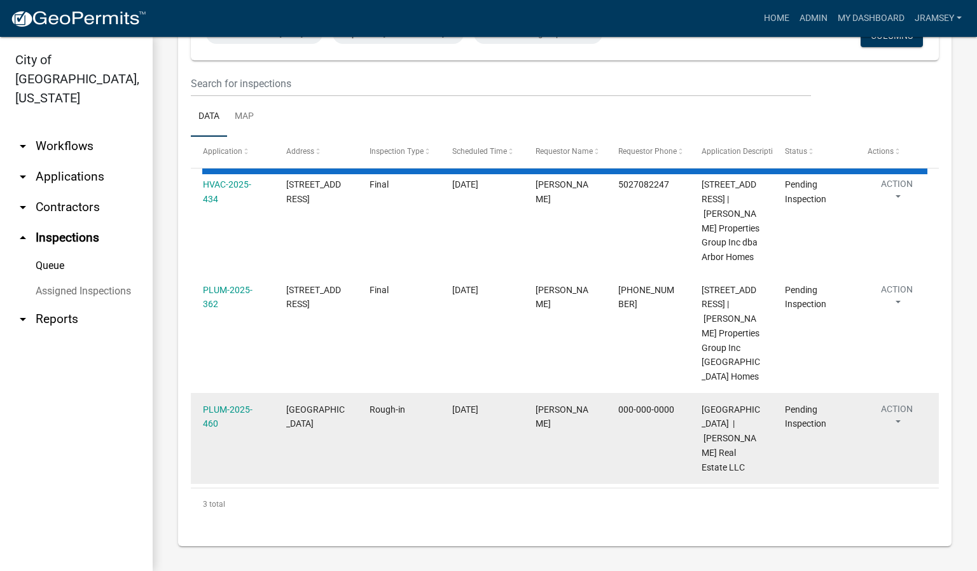
scroll to position [83, 0]
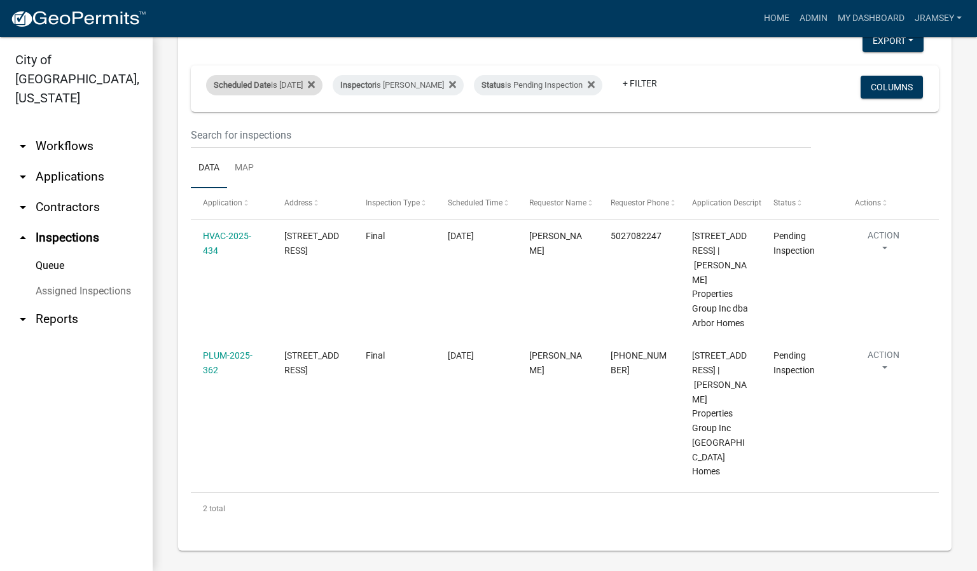
click at [270, 80] on span "Scheduled Date" at bounding box center [242, 85] width 57 height 10
click at [312, 124] on input "[DATE]" at bounding box center [275, 123] width 89 height 26
type input "[DATE]"
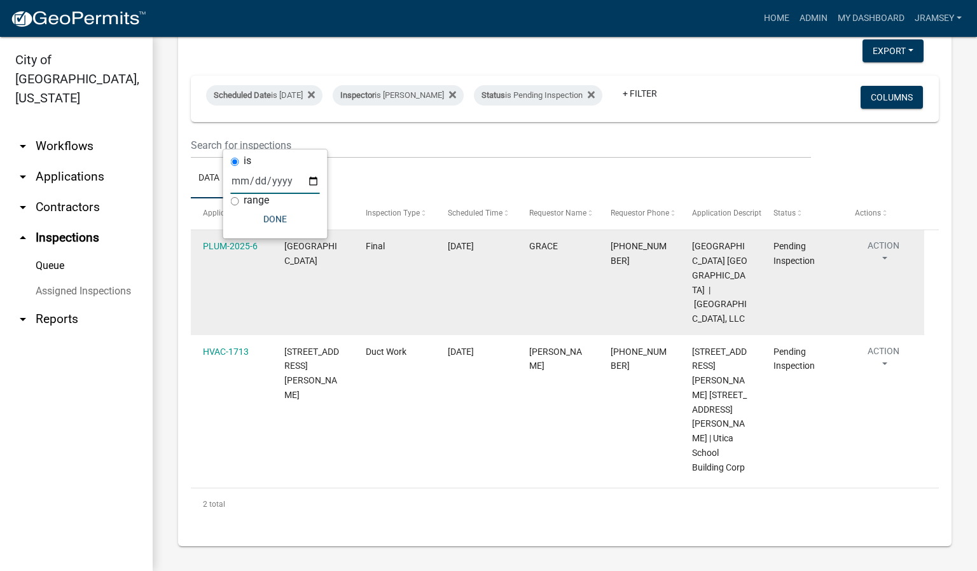
scroll to position [25, 0]
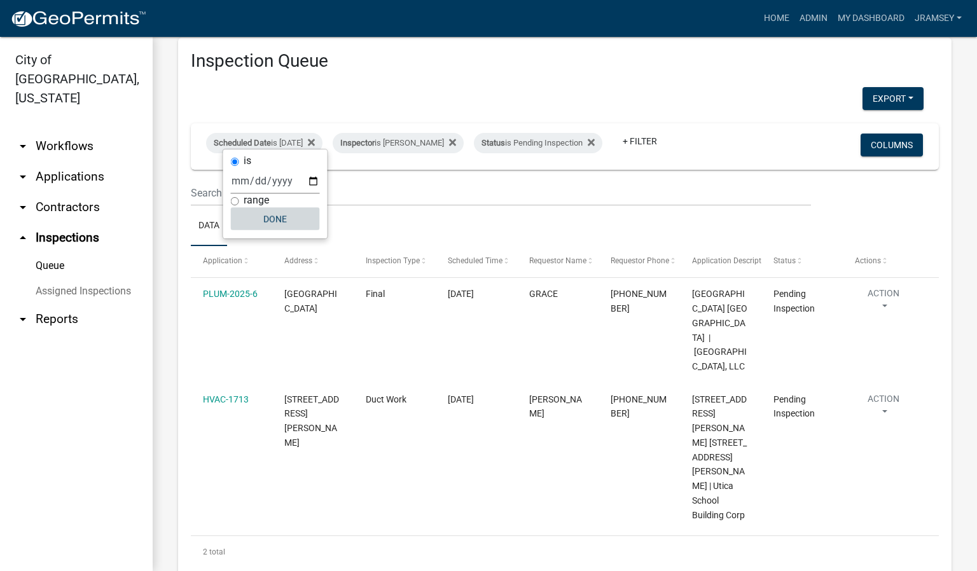
click at [286, 220] on button "Done" at bounding box center [275, 218] width 89 height 23
click at [293, 134] on div "Scheduled Date is [DATE]" at bounding box center [264, 143] width 116 height 20
click at [319, 168] on input "[DATE]" at bounding box center [275, 181] width 89 height 26
click at [311, 178] on input "[DATE]" at bounding box center [275, 181] width 89 height 26
type input "[DATE]"
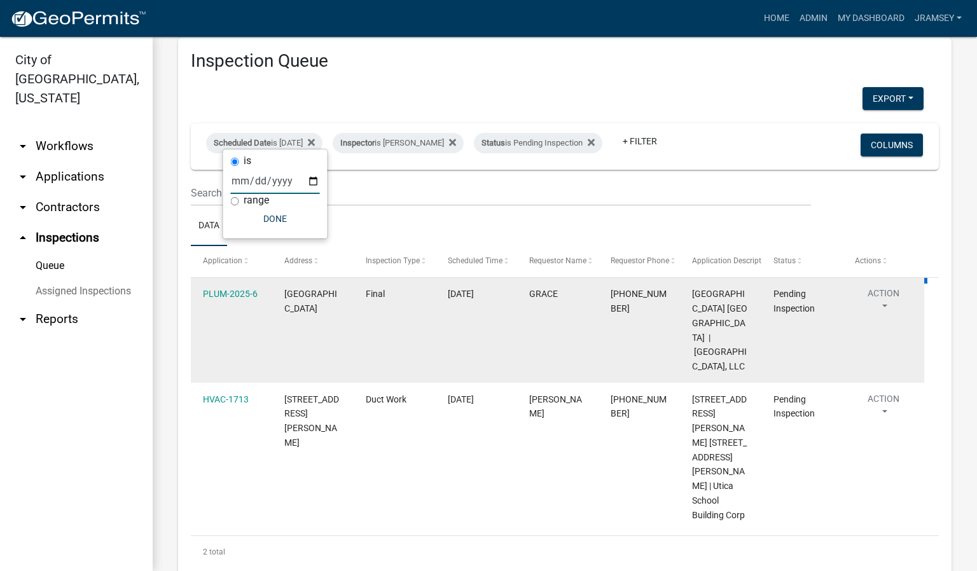
scroll to position [83, 0]
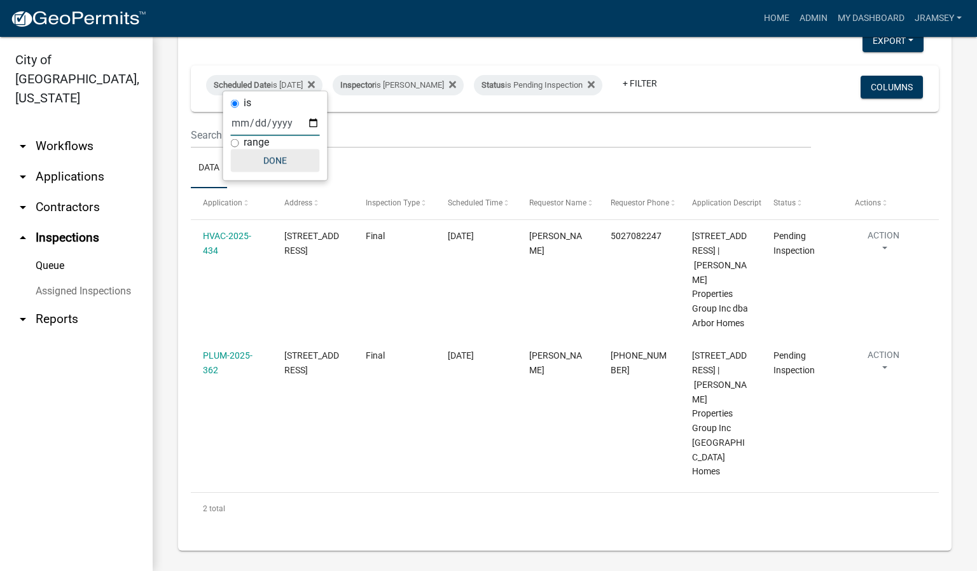
click at [286, 159] on button "Done" at bounding box center [275, 161] width 89 height 23
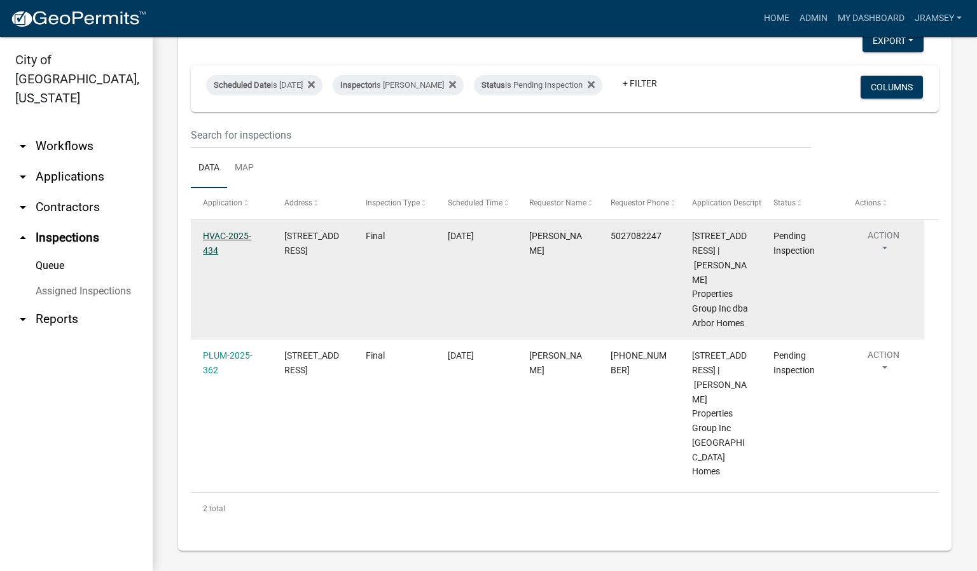
click at [220, 248] on link "HVAC-2025-434" at bounding box center [227, 243] width 48 height 25
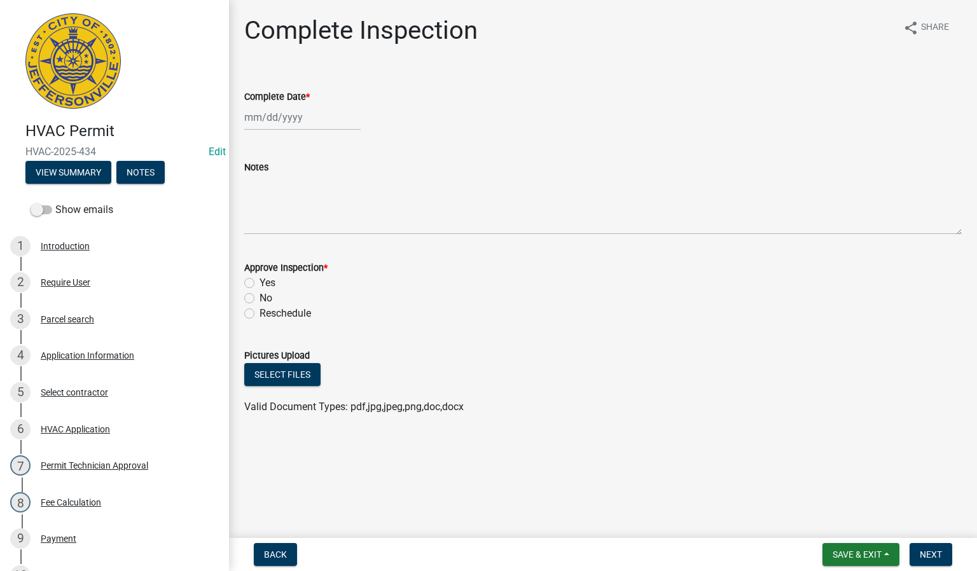
select select "9"
select select "2025"
click at [273, 117] on div "[PERSON_NAME] Feb Mar Apr [PERSON_NAME][DATE] Oct Nov [DATE] 1526 1527 1528 152…" at bounding box center [302, 117] width 116 height 26
click at [292, 242] on div "24" at bounding box center [298, 246] width 20 height 20
type input "[DATE]"
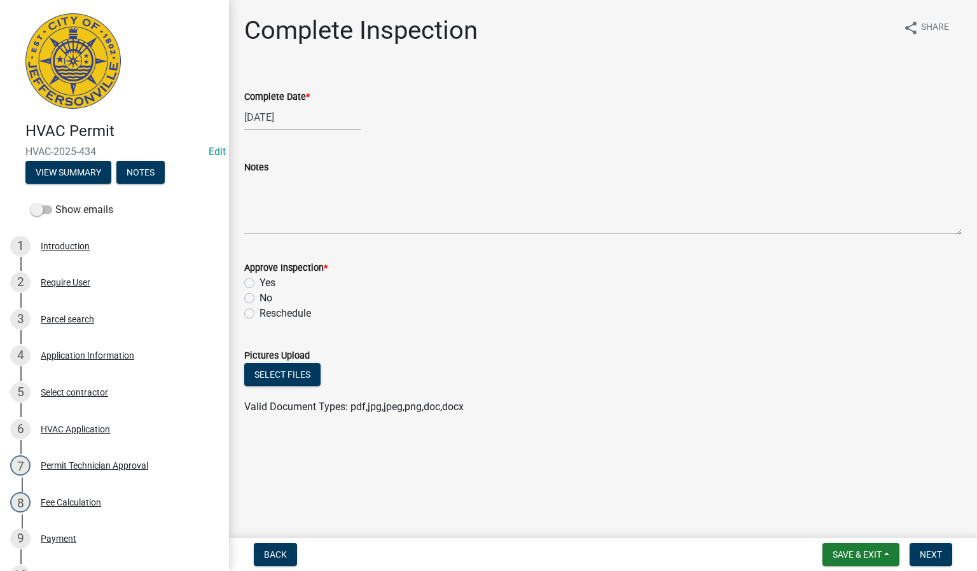
click at [260, 283] on label "Yes" at bounding box center [268, 283] width 16 height 15
click at [260, 283] on input "Yes" at bounding box center [264, 280] width 8 height 8
radio input "true"
click at [924, 557] on span "Next" at bounding box center [931, 555] width 22 height 10
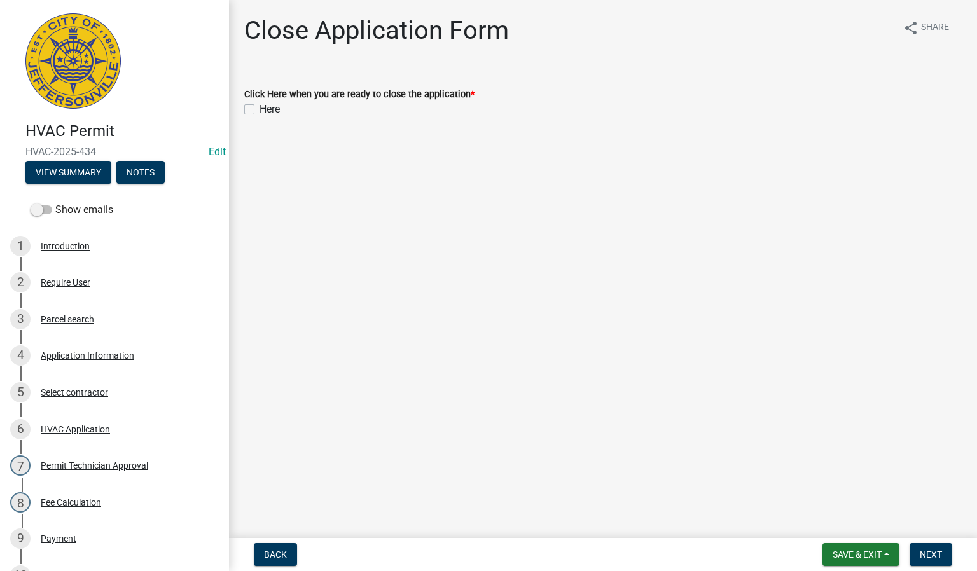
click at [260, 106] on label "Here" at bounding box center [270, 109] width 20 height 15
click at [260, 106] on input "Here" at bounding box center [264, 106] width 8 height 8
checkbox input "true"
click at [925, 550] on span "Next" at bounding box center [931, 555] width 22 height 10
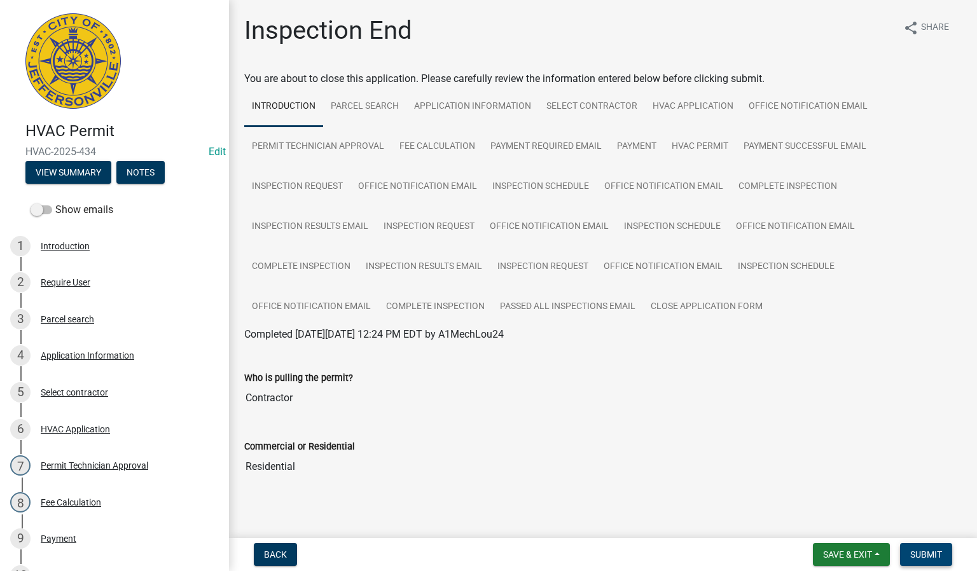
click at [926, 554] on span "Submit" at bounding box center [927, 555] width 32 height 10
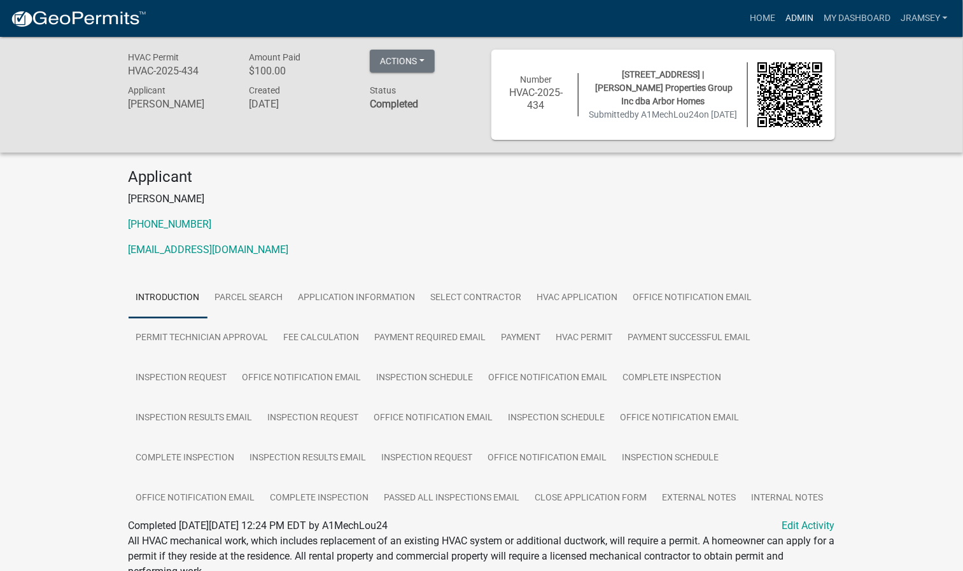
click at [792, 16] on link "Admin" at bounding box center [799, 18] width 38 height 24
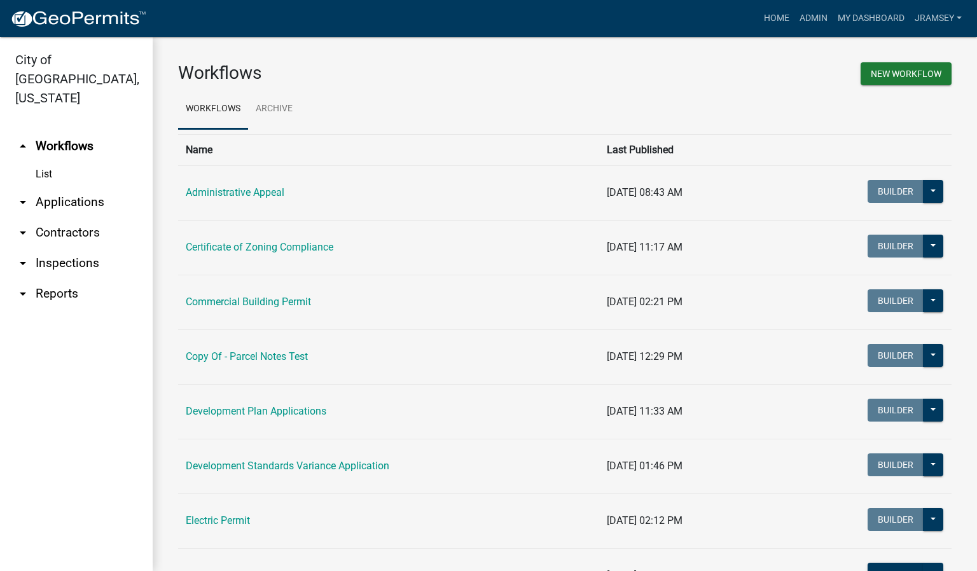
click at [76, 248] on link "arrow_drop_down Inspections" at bounding box center [76, 263] width 153 height 31
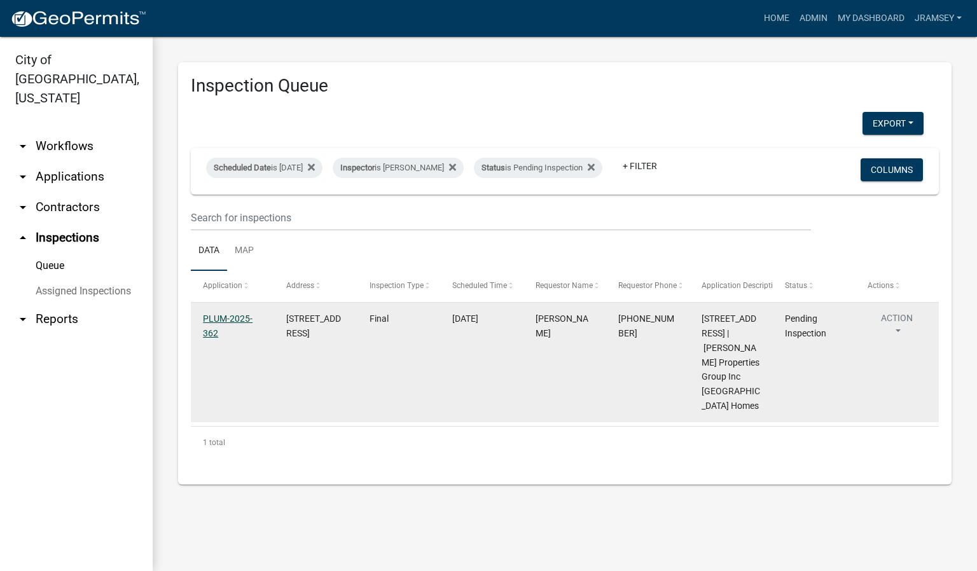
click at [224, 327] on link "PLUM-2025-362" at bounding box center [228, 326] width 50 height 25
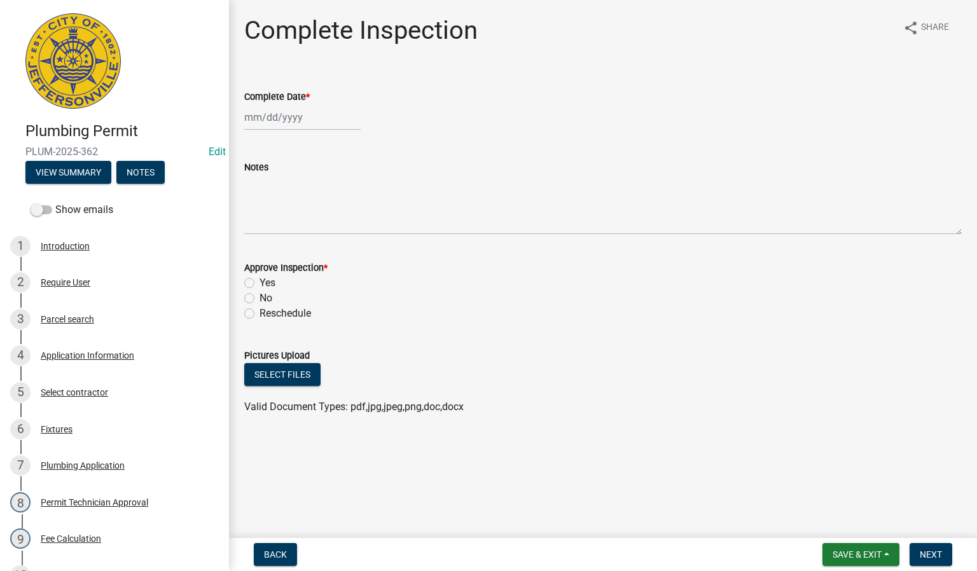
click at [277, 117] on div at bounding box center [302, 117] width 116 height 26
select select "9"
select select "2025"
click at [295, 241] on div "24" at bounding box center [298, 246] width 20 height 20
type input "[DATE]"
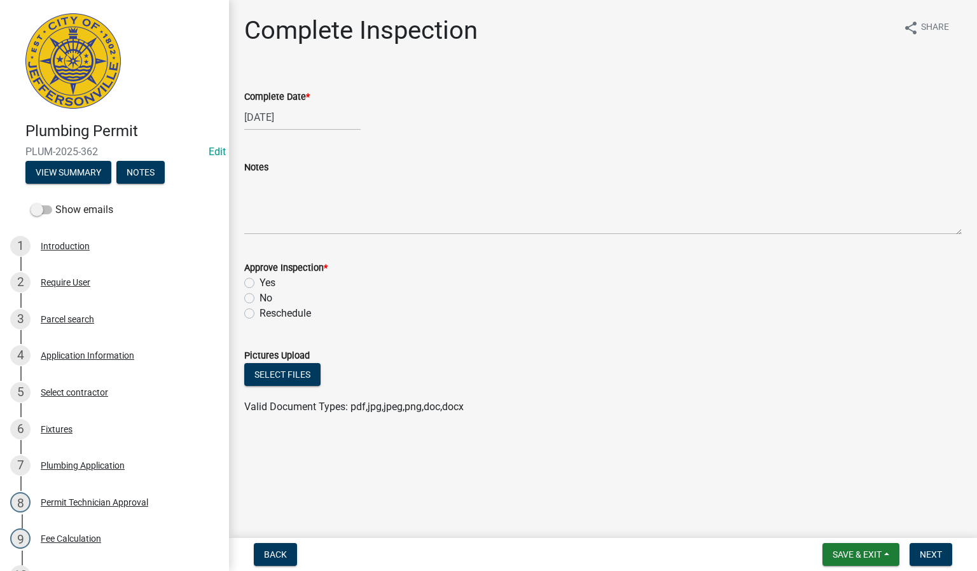
click at [247, 289] on div "Yes" at bounding box center [603, 283] width 718 height 15
click at [260, 279] on label "Yes" at bounding box center [268, 283] width 16 height 15
click at [260, 279] on input "Yes" at bounding box center [264, 280] width 8 height 8
radio input "true"
click at [924, 549] on button "Next" at bounding box center [931, 554] width 43 height 23
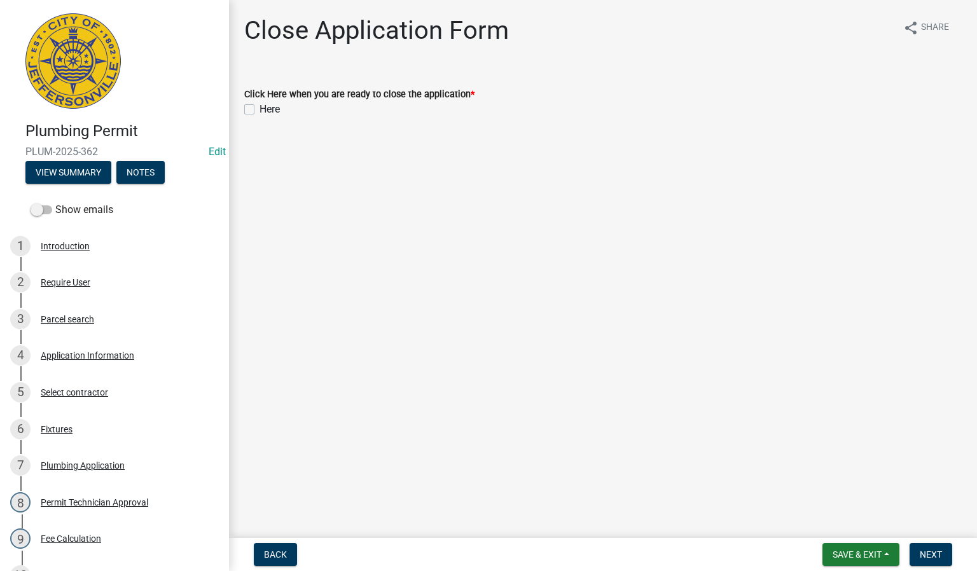
click at [260, 107] on label "Here" at bounding box center [270, 109] width 20 height 15
click at [260, 107] on input "Here" at bounding box center [264, 106] width 8 height 8
checkbox input "true"
click at [932, 549] on button "Next" at bounding box center [931, 554] width 43 height 23
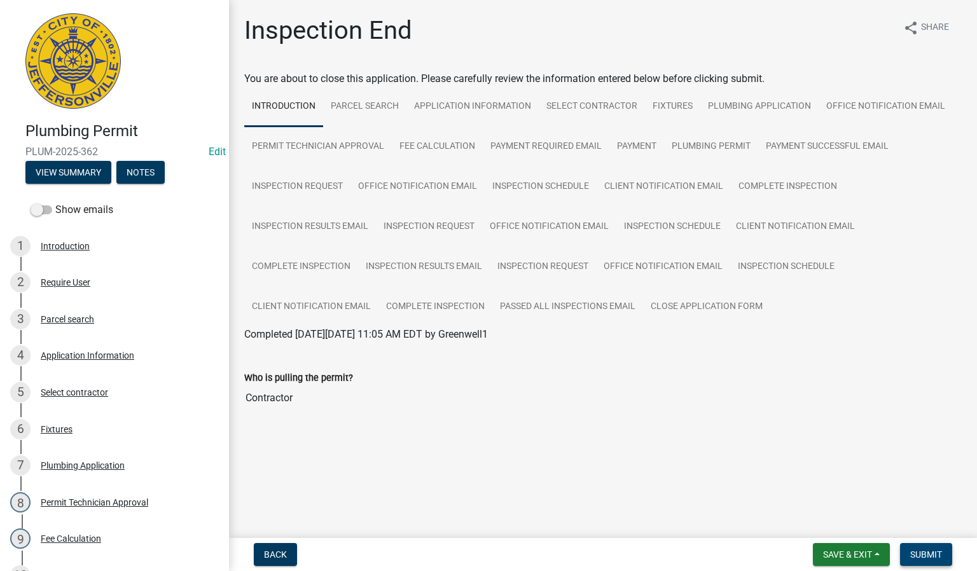
click at [918, 552] on span "Submit" at bounding box center [927, 555] width 32 height 10
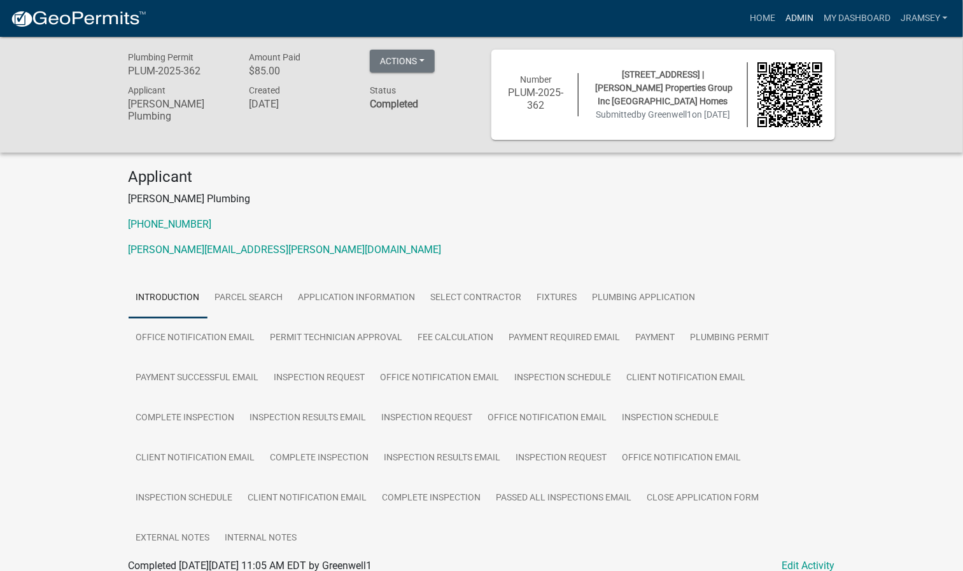
click at [791, 21] on link "Admin" at bounding box center [799, 18] width 38 height 24
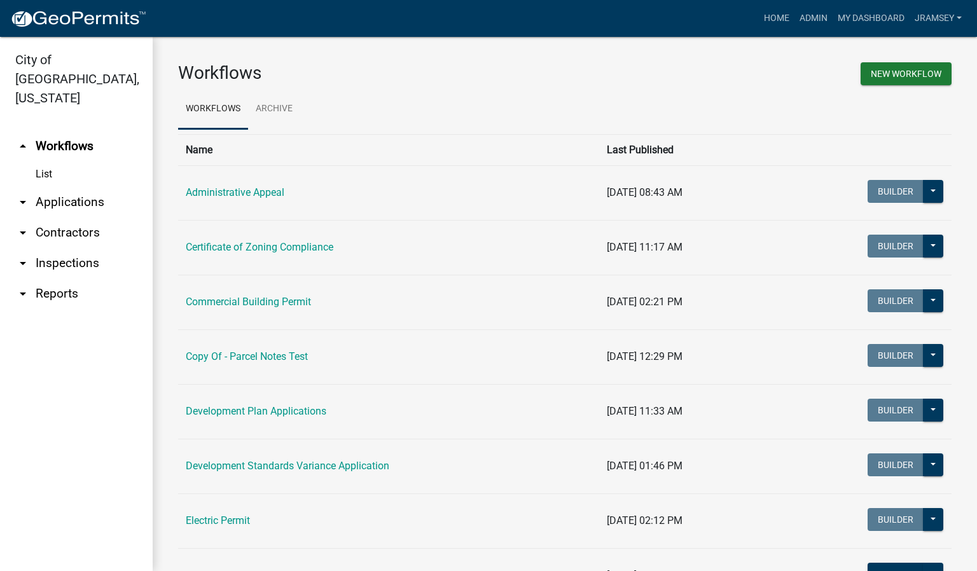
click at [67, 248] on link "arrow_drop_down Inspections" at bounding box center [76, 263] width 153 height 31
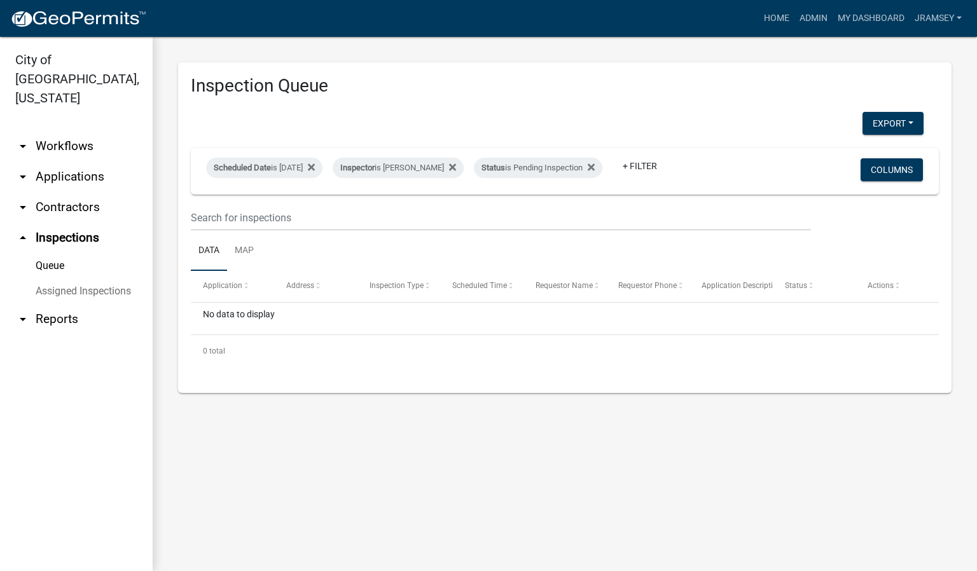
click at [90, 162] on link "arrow_drop_down Applications" at bounding box center [76, 177] width 153 height 31
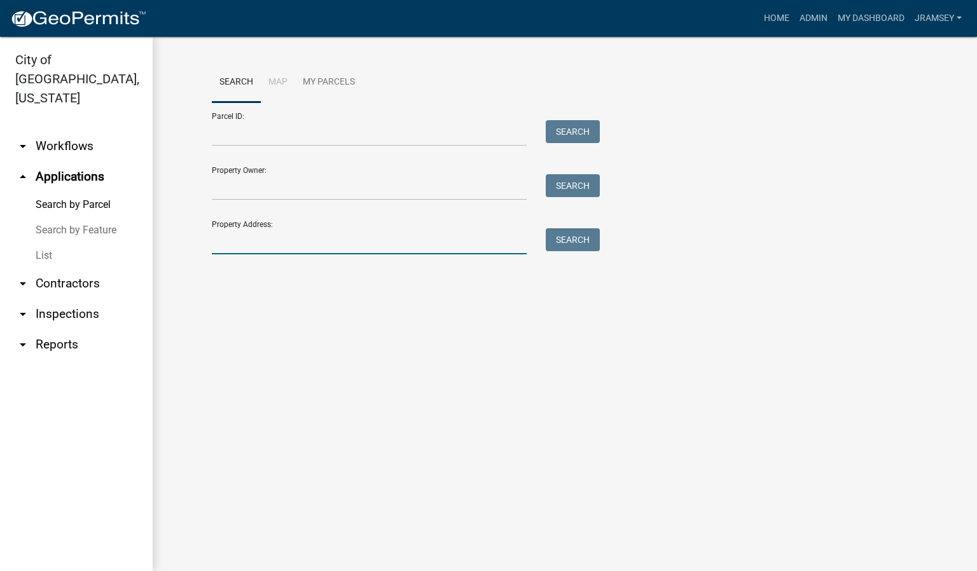
click at [250, 237] on input "Property Address:" at bounding box center [369, 241] width 315 height 26
type input "4655 red"
click at [88, 299] on link "arrow_drop_down Inspections" at bounding box center [76, 314] width 153 height 31
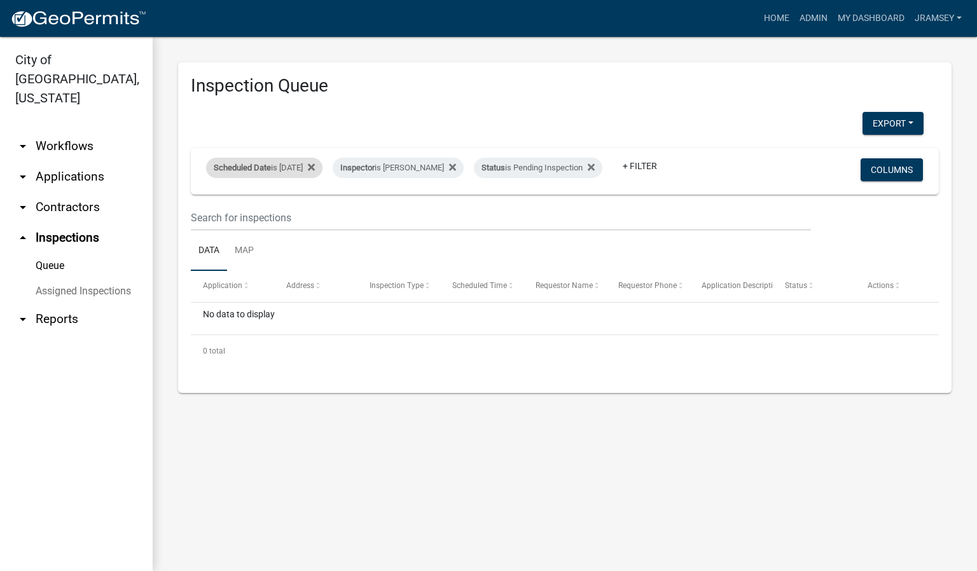
click at [300, 158] on div "Scheduled Date is [DATE]" at bounding box center [264, 168] width 116 height 20
click at [315, 205] on input "[DATE]" at bounding box center [275, 206] width 89 height 26
type input "[DATE]"
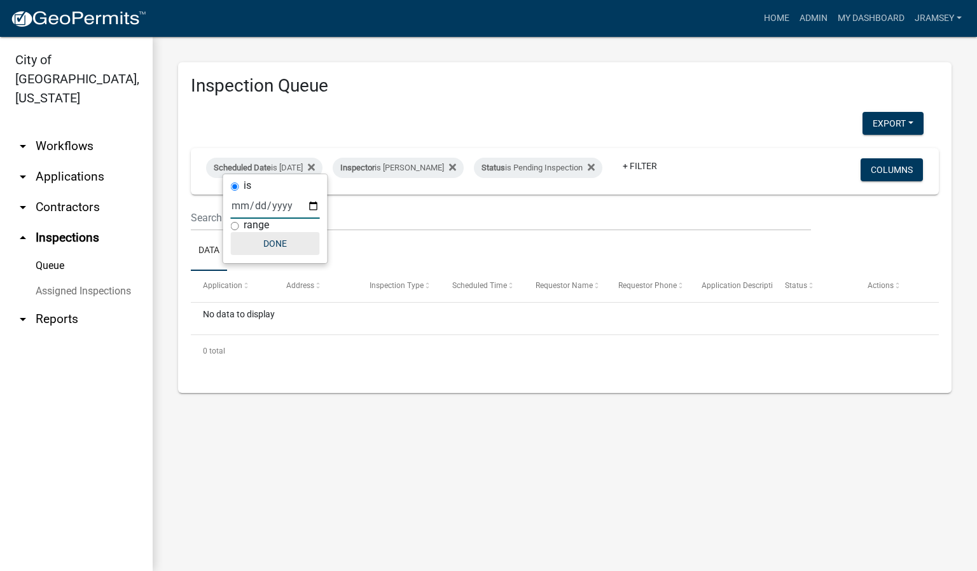
click at [277, 242] on button "Done" at bounding box center [275, 243] width 89 height 23
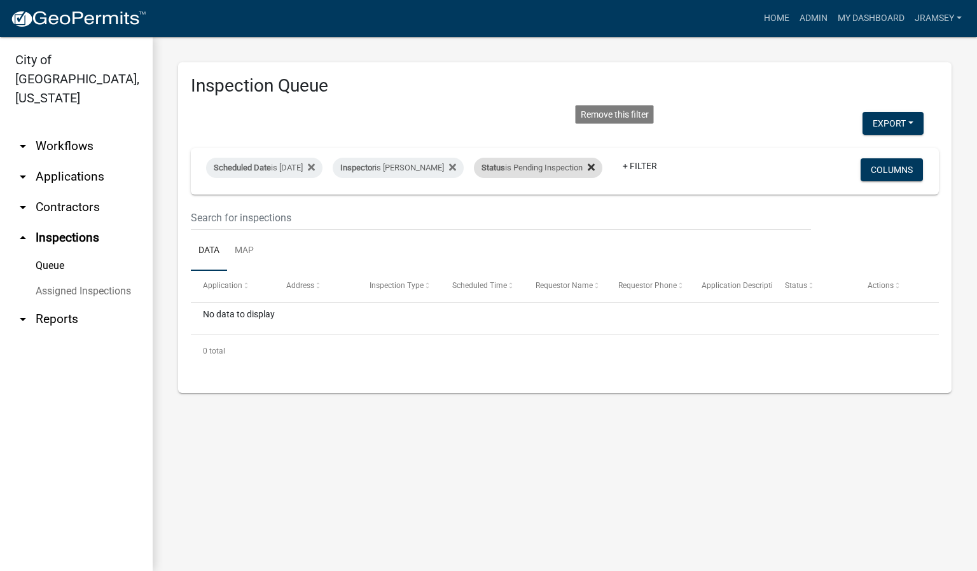
click at [595, 162] on icon at bounding box center [591, 167] width 7 height 10
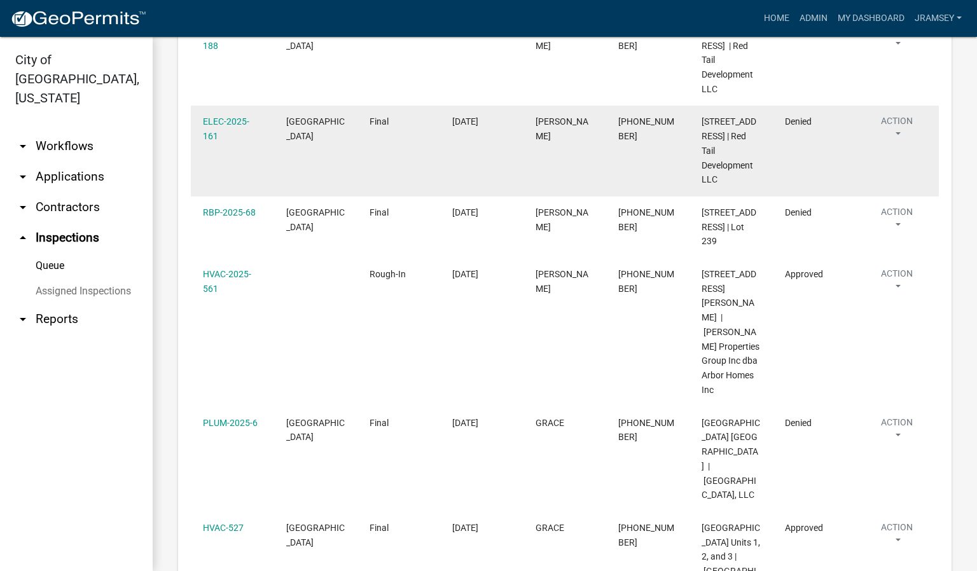
scroll to position [382, 0]
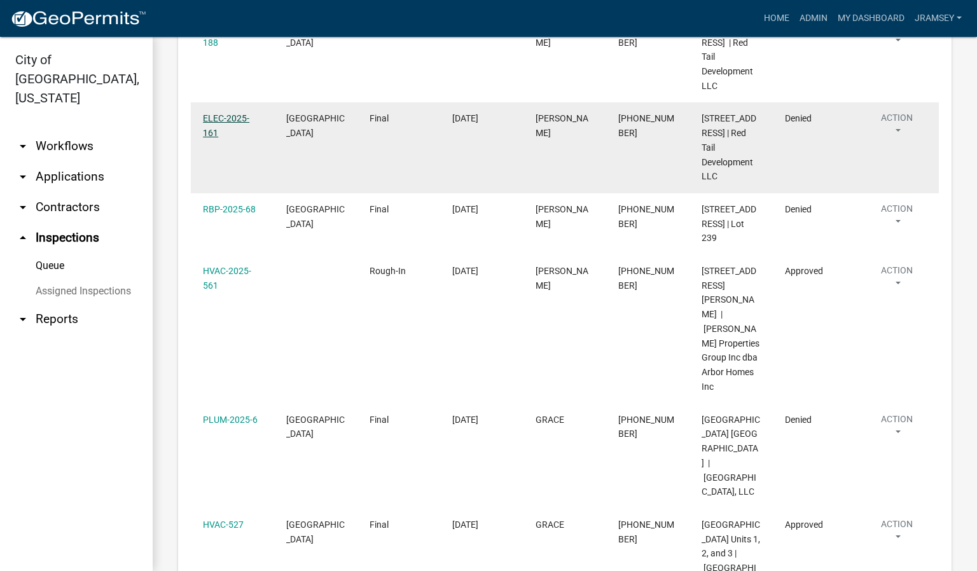
click at [227, 138] on link "ELEC-2025-161" at bounding box center [226, 125] width 46 height 25
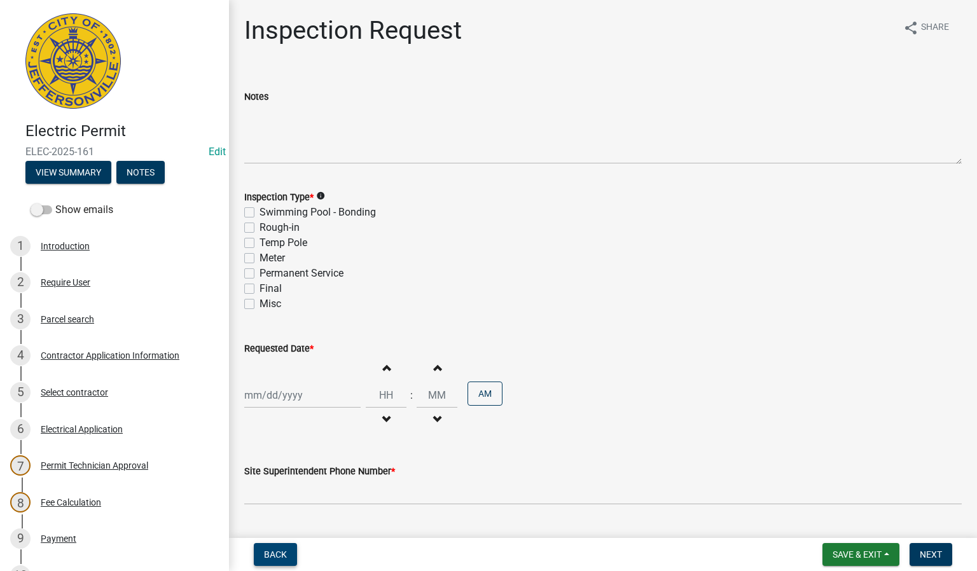
click at [274, 552] on span "Back" at bounding box center [275, 555] width 23 height 10
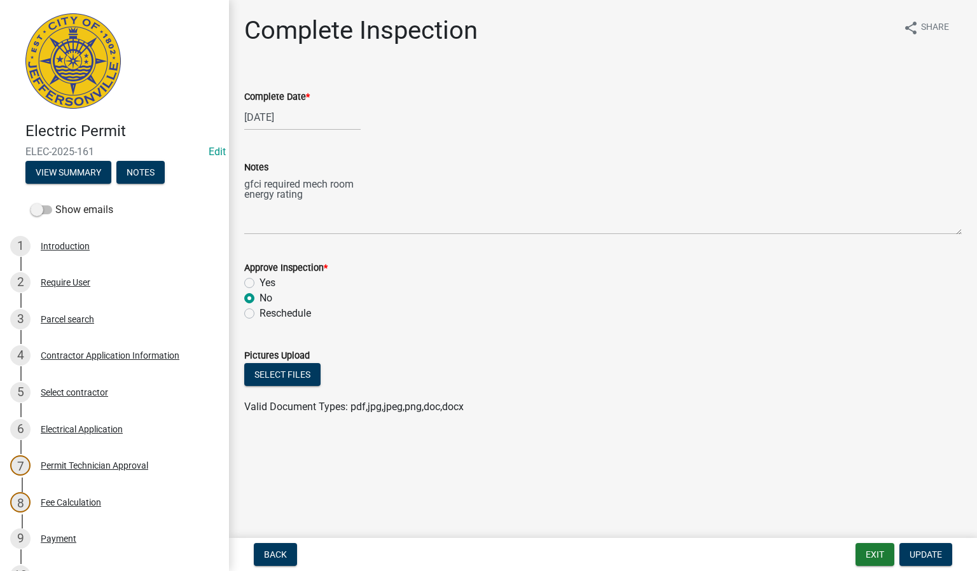
click at [260, 283] on label "Yes" at bounding box center [268, 283] width 16 height 15
click at [260, 283] on input "Yes" at bounding box center [264, 280] width 8 height 8
radio input "true"
click at [930, 557] on span "Update" at bounding box center [926, 555] width 32 height 10
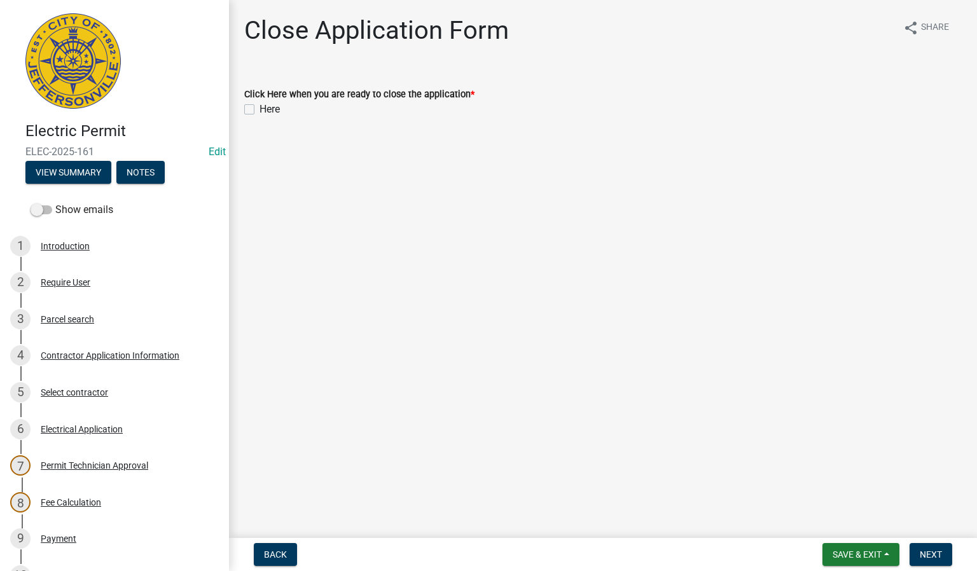
click at [260, 107] on label "Here" at bounding box center [270, 109] width 20 height 15
click at [260, 107] on input "Here" at bounding box center [264, 106] width 8 height 8
checkbox input "true"
click at [932, 552] on span "Next" at bounding box center [931, 555] width 22 height 10
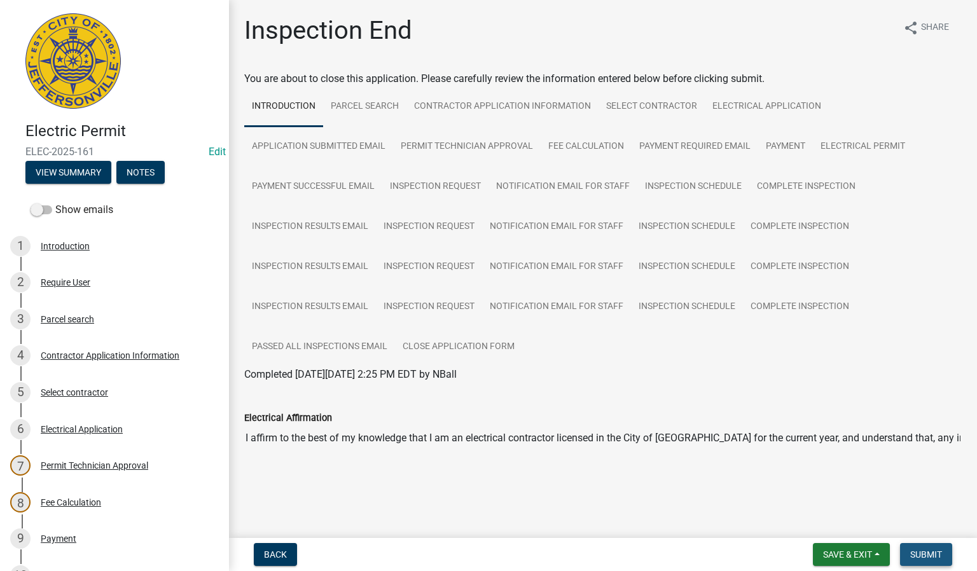
click at [930, 564] on button "Submit" at bounding box center [926, 554] width 52 height 23
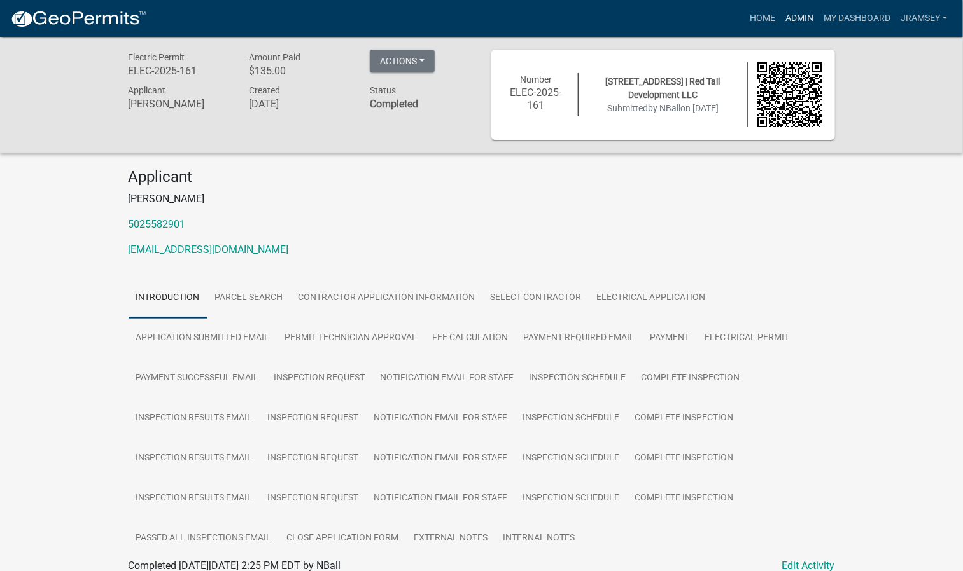
click at [798, 20] on link "Admin" at bounding box center [799, 18] width 38 height 24
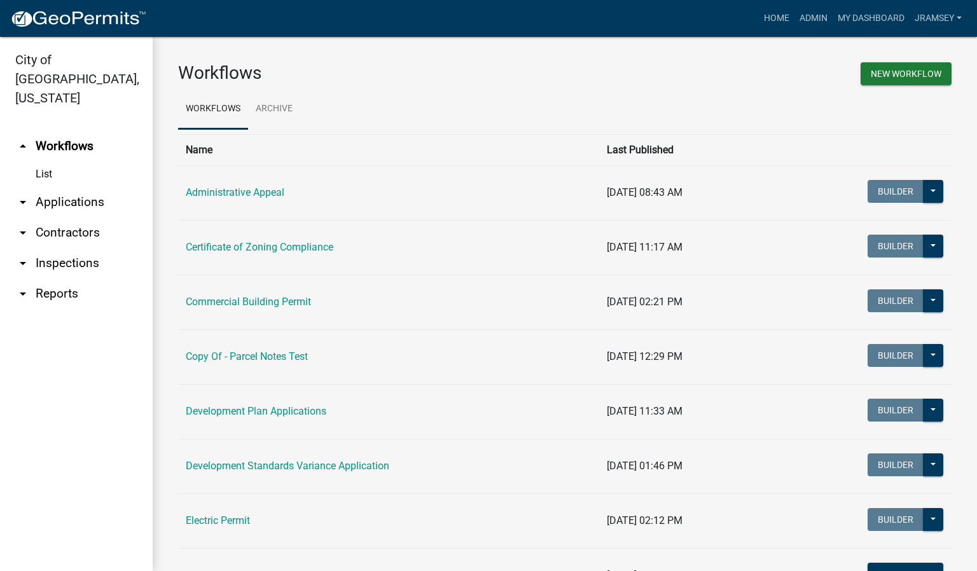
click at [57, 248] on link "arrow_drop_down Inspections" at bounding box center [76, 263] width 153 height 31
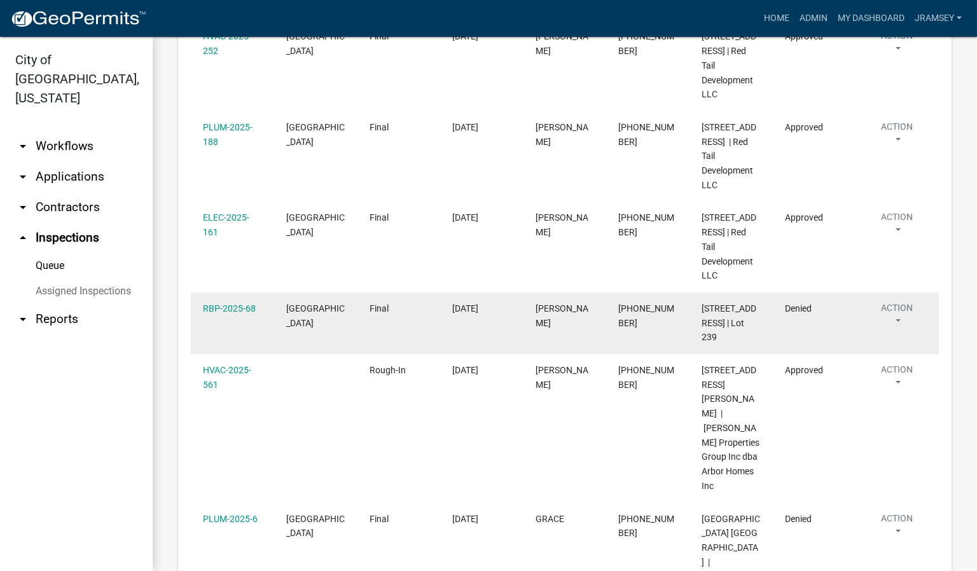
scroll to position [286, 0]
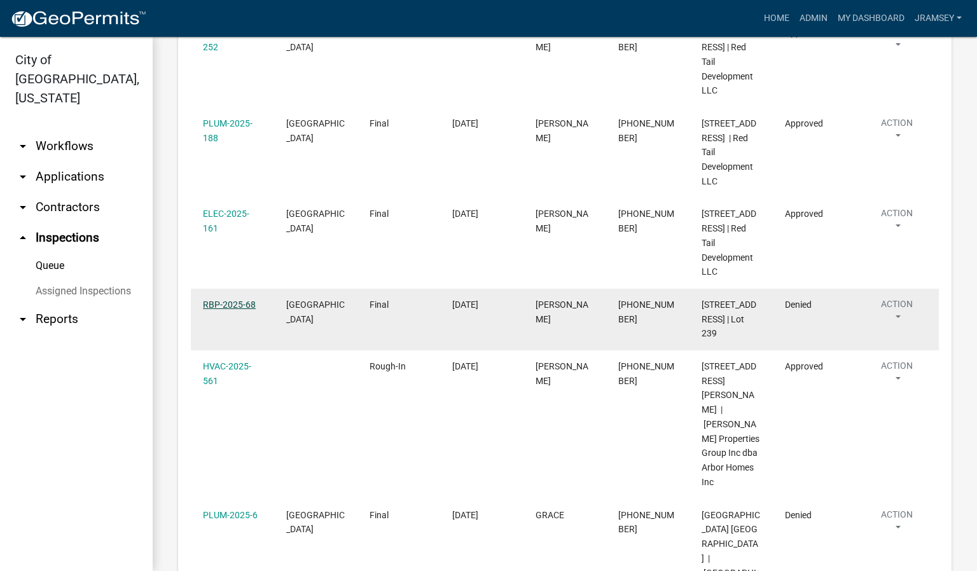
click at [222, 310] on link "RBP-2025-68" at bounding box center [229, 305] width 53 height 10
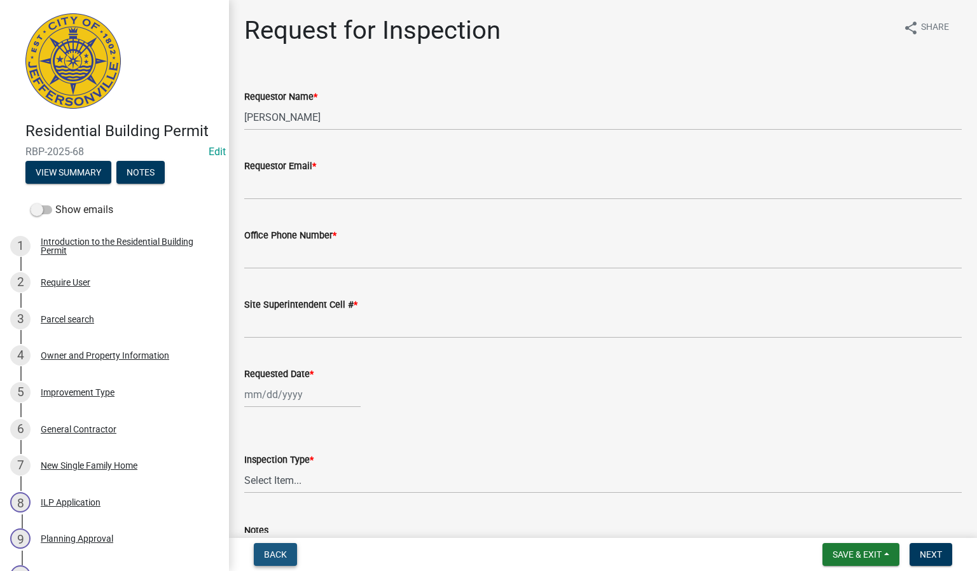
click at [281, 545] on button "Back" at bounding box center [275, 554] width 43 height 23
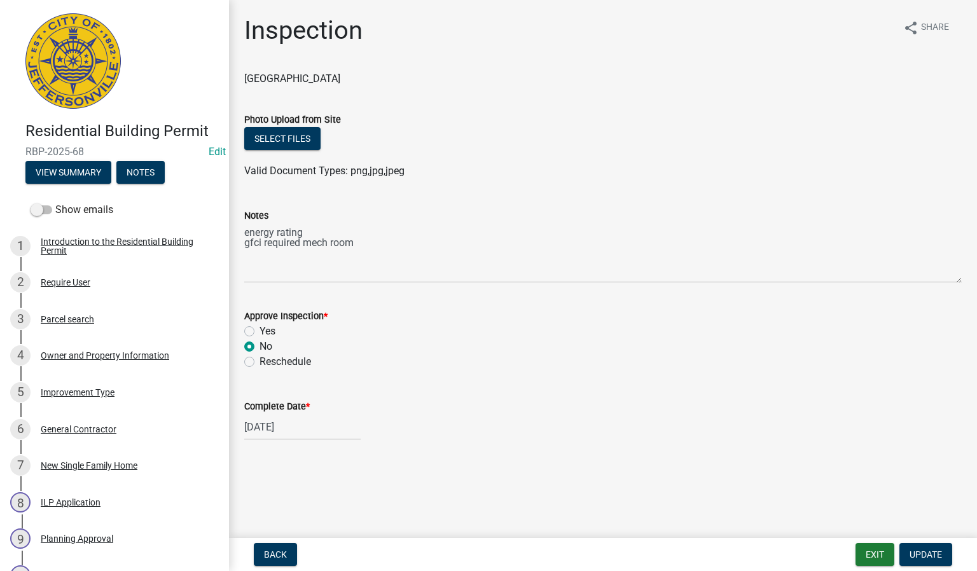
click at [260, 333] on label "Yes" at bounding box center [268, 331] width 16 height 15
click at [260, 332] on input "Yes" at bounding box center [264, 328] width 8 height 8
radio input "true"
click at [915, 557] on span "Update" at bounding box center [926, 555] width 32 height 10
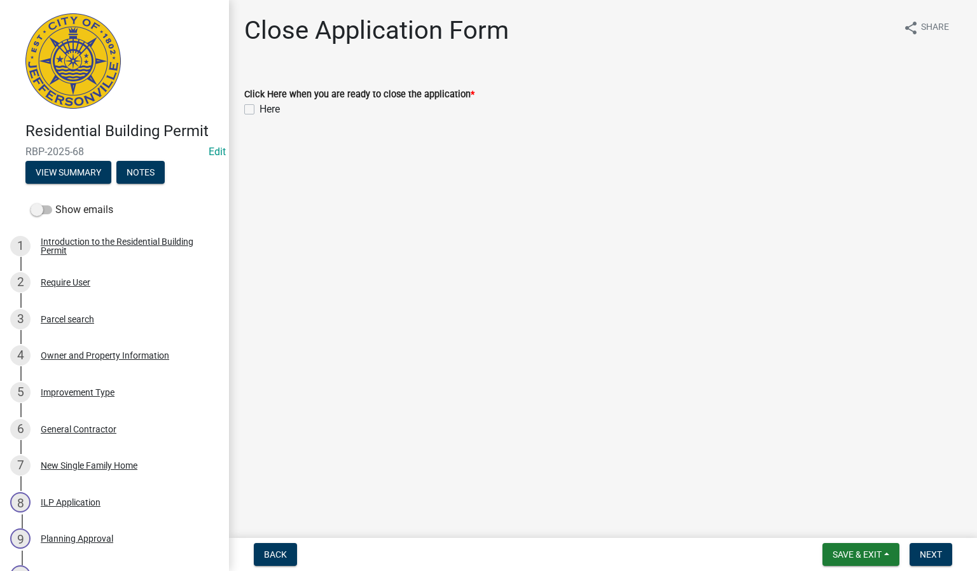
click at [260, 109] on label "Here" at bounding box center [270, 109] width 20 height 15
click at [260, 109] on input "Here" at bounding box center [264, 106] width 8 height 8
checkbox input "true"
click at [926, 554] on span "Next" at bounding box center [931, 555] width 22 height 10
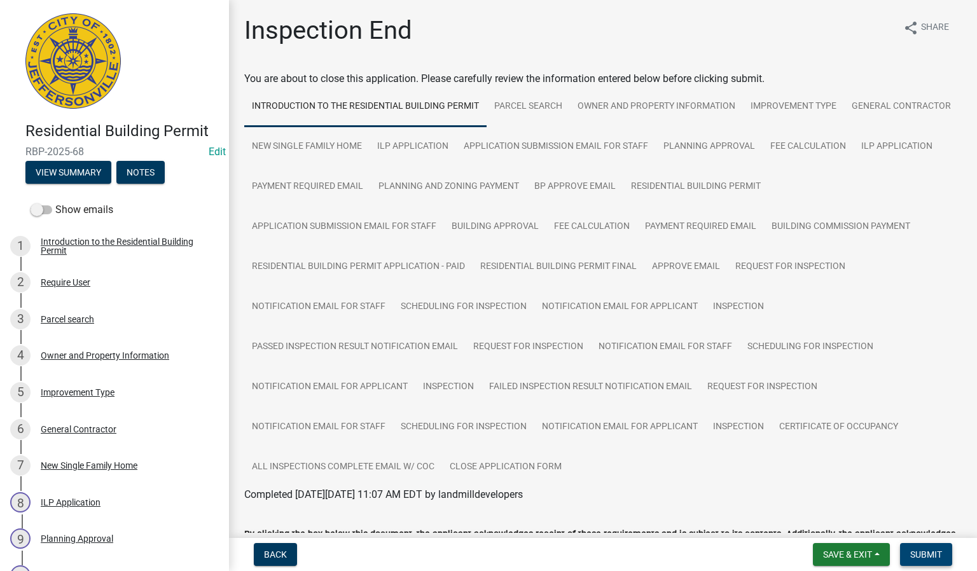
click at [932, 554] on span "Submit" at bounding box center [927, 555] width 32 height 10
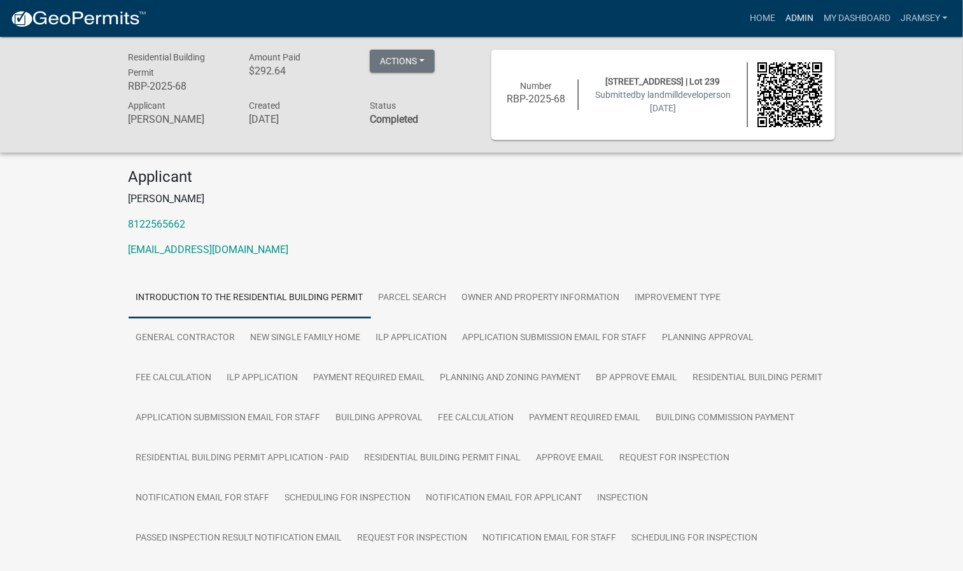
click at [800, 24] on link "Admin" at bounding box center [799, 18] width 38 height 24
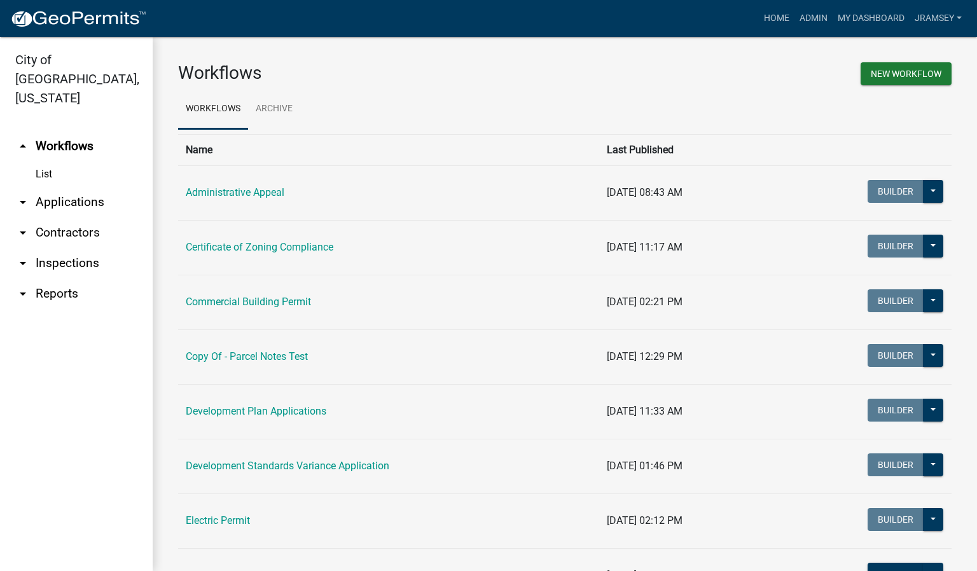
click at [67, 248] on link "arrow_drop_down Inspections" at bounding box center [76, 263] width 153 height 31
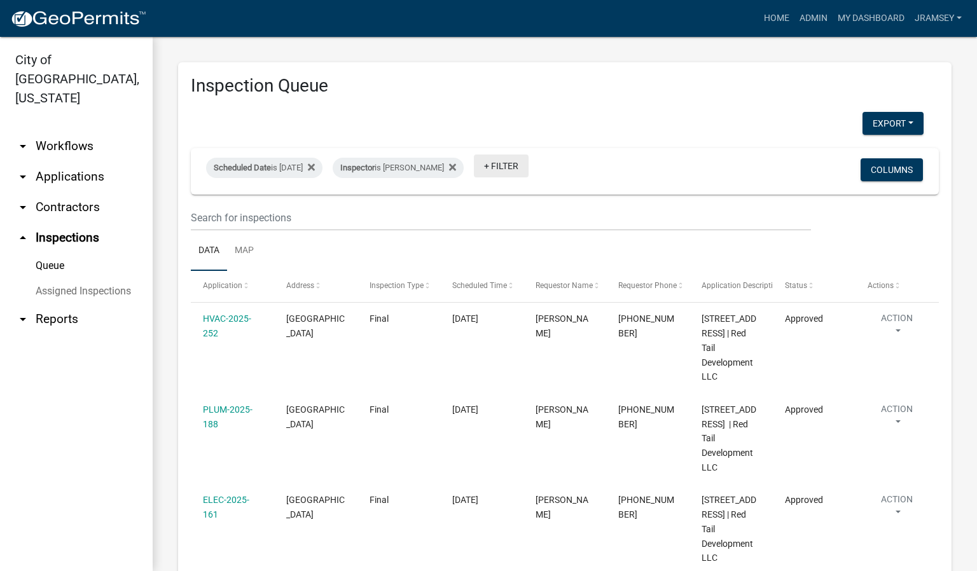
click at [529, 157] on link "+ Filter" at bounding box center [501, 166] width 55 height 23
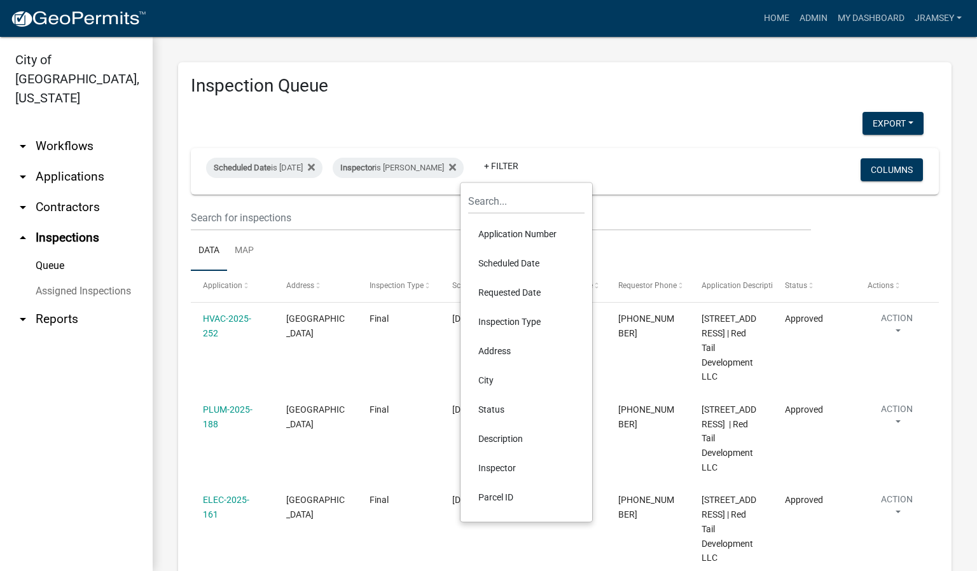
click at [493, 411] on li "Status" at bounding box center [526, 409] width 116 height 29
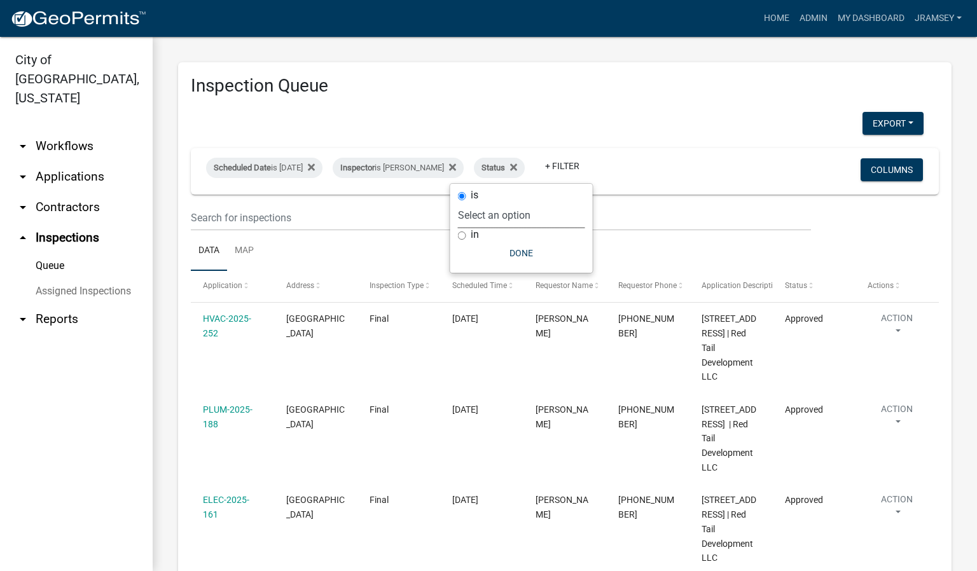
click at [493, 218] on select "Select an option Pending Schedule Pending Inspection Approved Denied Deleted Vo…" at bounding box center [521, 215] width 127 height 26
select select "1"
click at [499, 202] on select "Select an option Pending Schedule Pending Inspection Approved Denied Deleted Vo…" at bounding box center [521, 215] width 127 height 26
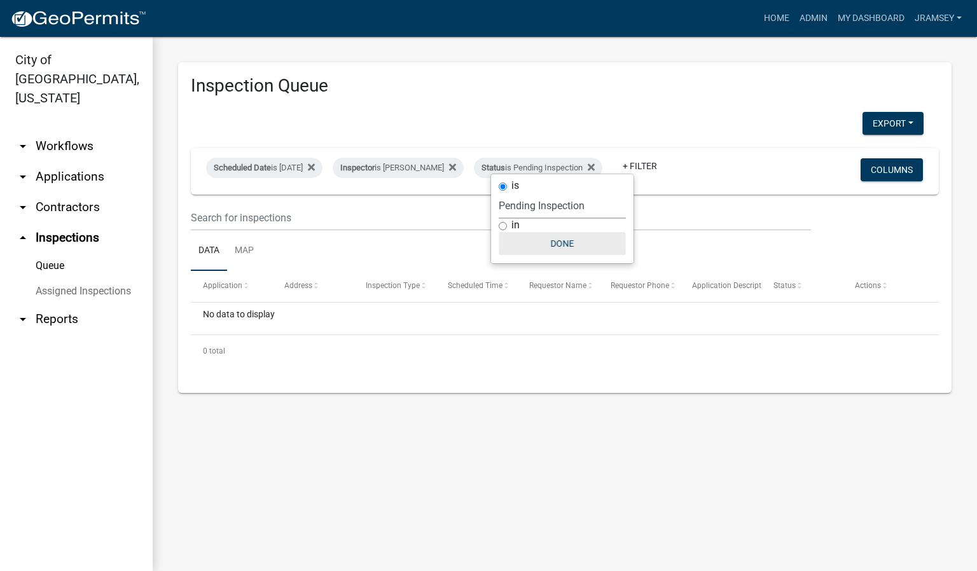
click at [548, 246] on button "Done" at bounding box center [562, 243] width 127 height 23
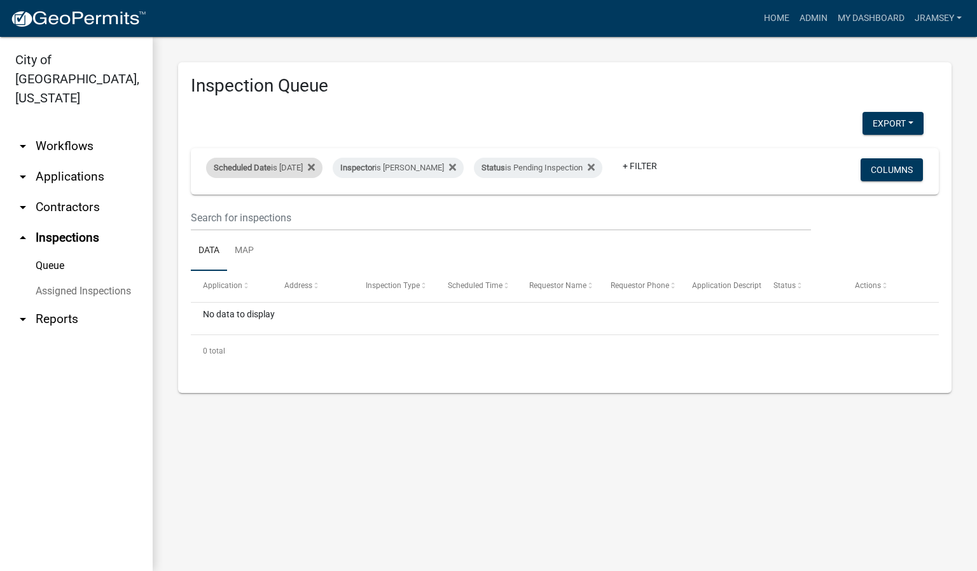
click at [302, 158] on div "Scheduled Date is [DATE]" at bounding box center [264, 168] width 116 height 20
click at [308, 204] on input "[DATE]" at bounding box center [275, 206] width 89 height 26
type input "[DATE]"
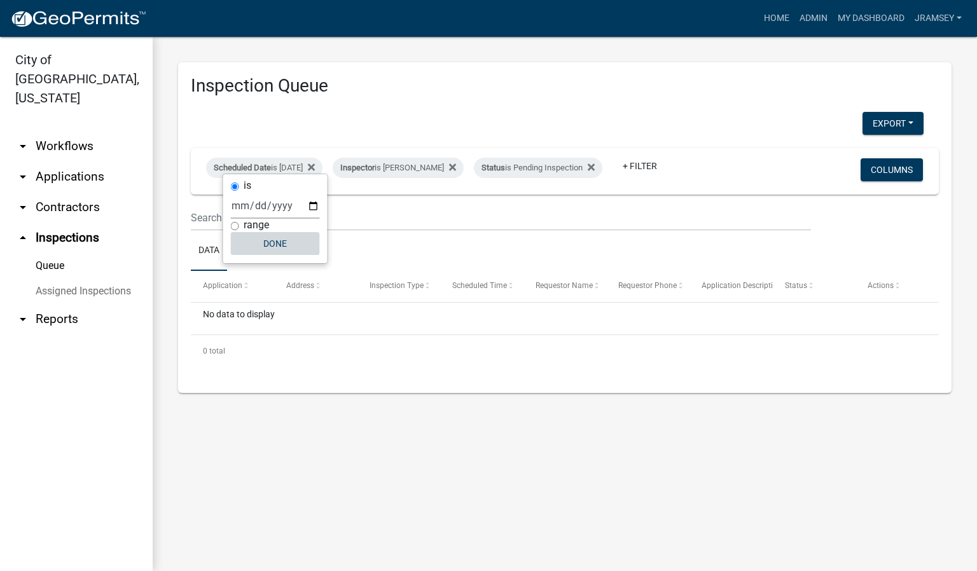
click at [279, 241] on button "Done" at bounding box center [275, 243] width 89 height 23
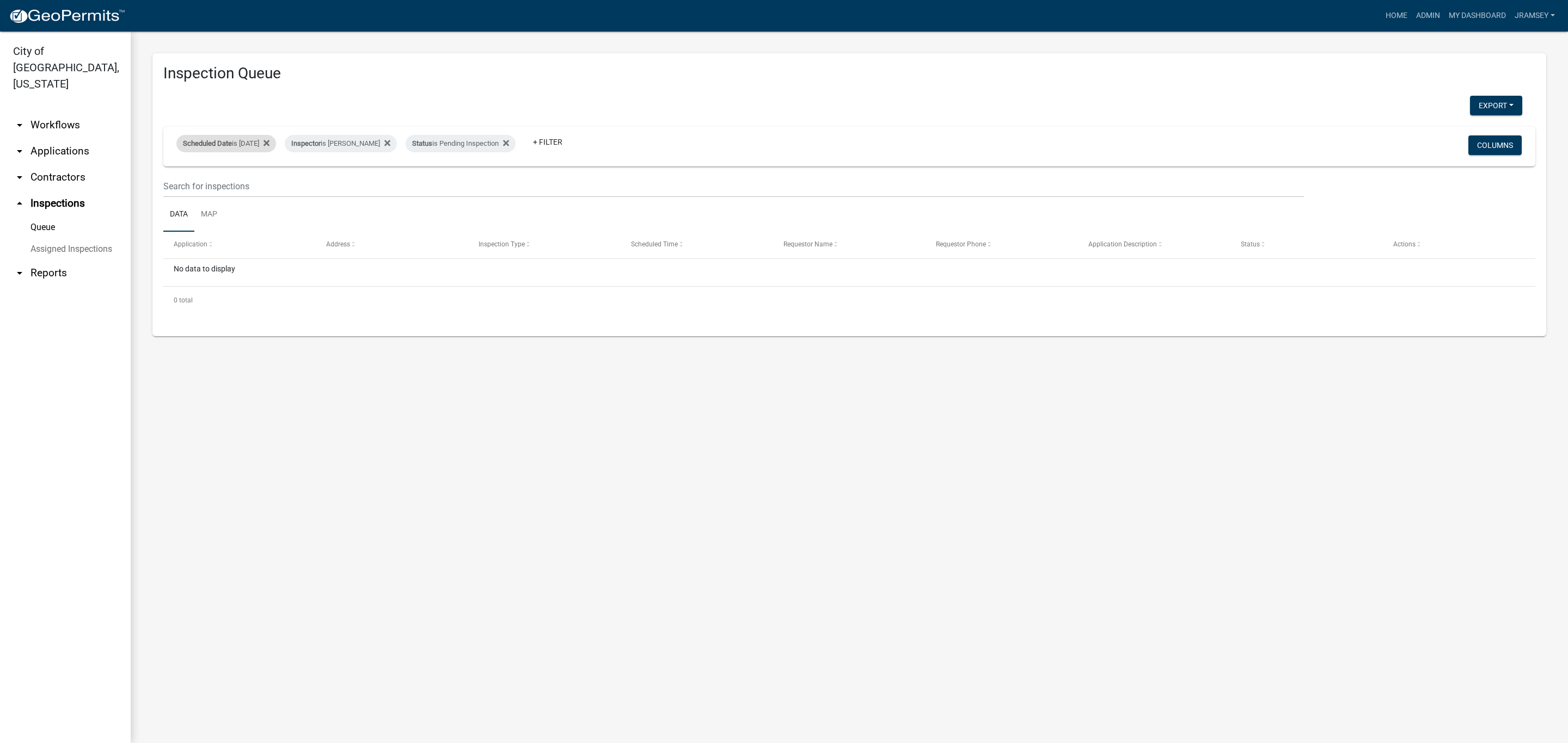
click at [246, 135] on div "Scheduled Date is [DATE]" at bounding box center [226, 144] width 99 height 17
click at [269, 186] on input "[DATE]" at bounding box center [235, 184] width 76 height 22
type input "[DATE]"
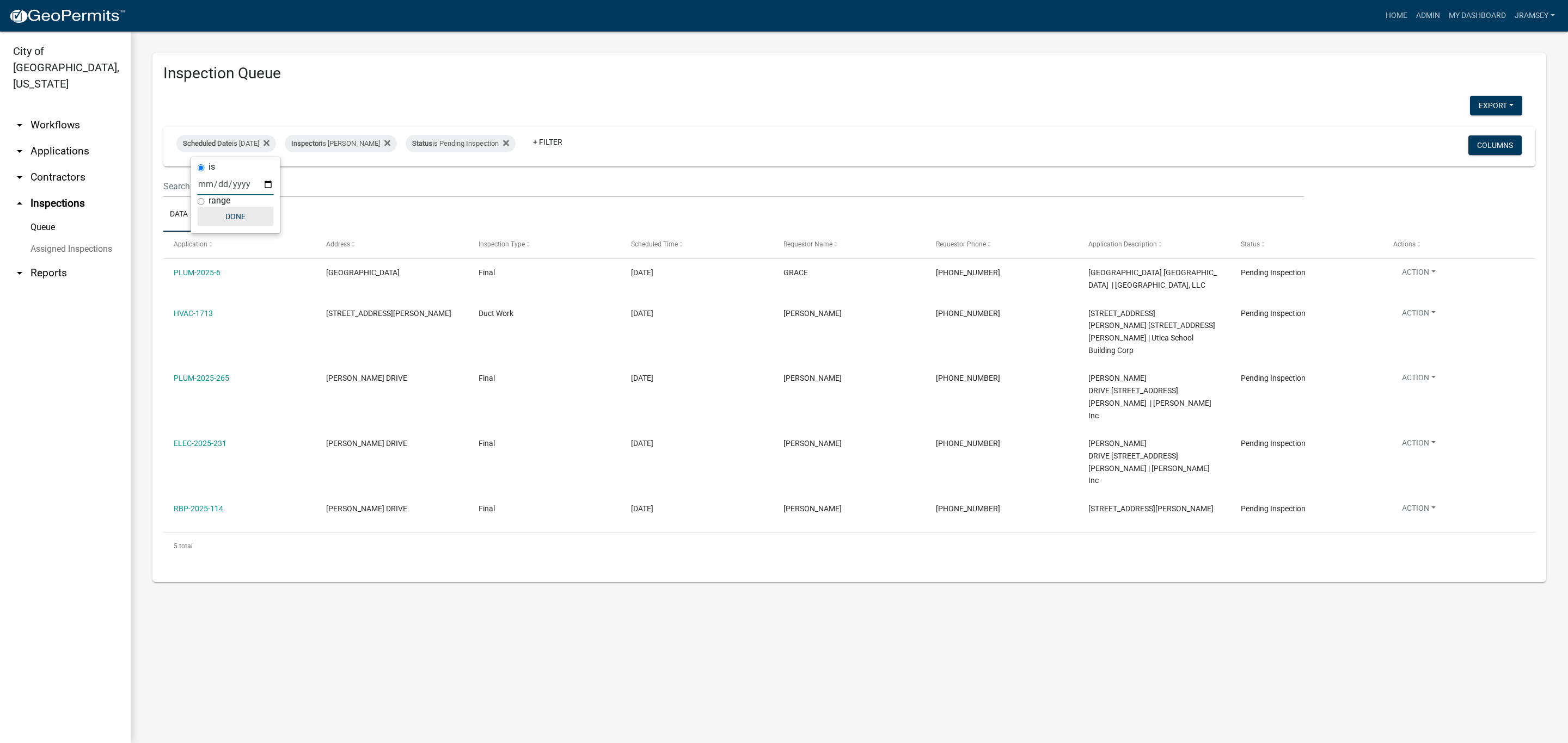
click at [243, 217] on button "Done" at bounding box center [235, 216] width 76 height 20
click at [382, 140] on div "Inspector is [PERSON_NAME]" at bounding box center [340, 144] width 112 height 17
click at [359, 198] on select "Select an option None [PERSON_NAME] [PERSON_NAME] [PERSON_NAME] [PERSON_NAME] […" at bounding box center [359, 196] width 109 height 22
click at [305, 185] on select "Select an option None [PERSON_NAME] [PERSON_NAME] [PERSON_NAME] [PERSON_NAME] […" at bounding box center [359, 196] width 109 height 22
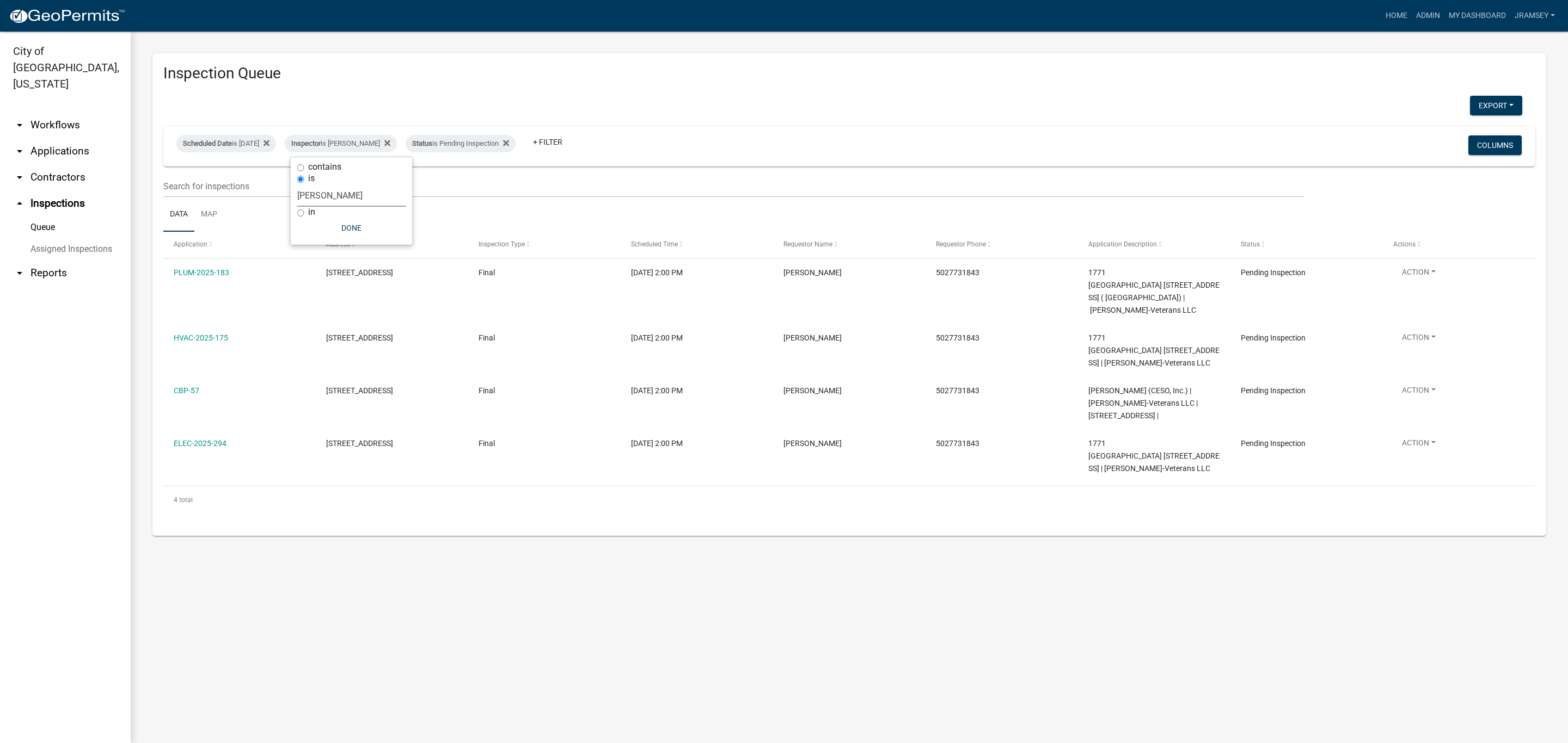
click at [326, 198] on select "Select an option None [PERSON_NAME] [PERSON_NAME] [PERSON_NAME] [PERSON_NAME] […" at bounding box center [351, 196] width 109 height 22
click at [304, 185] on select "Select an option None [PERSON_NAME] [PERSON_NAME] [PERSON_NAME] [PERSON_NAME] […" at bounding box center [351, 196] width 109 height 22
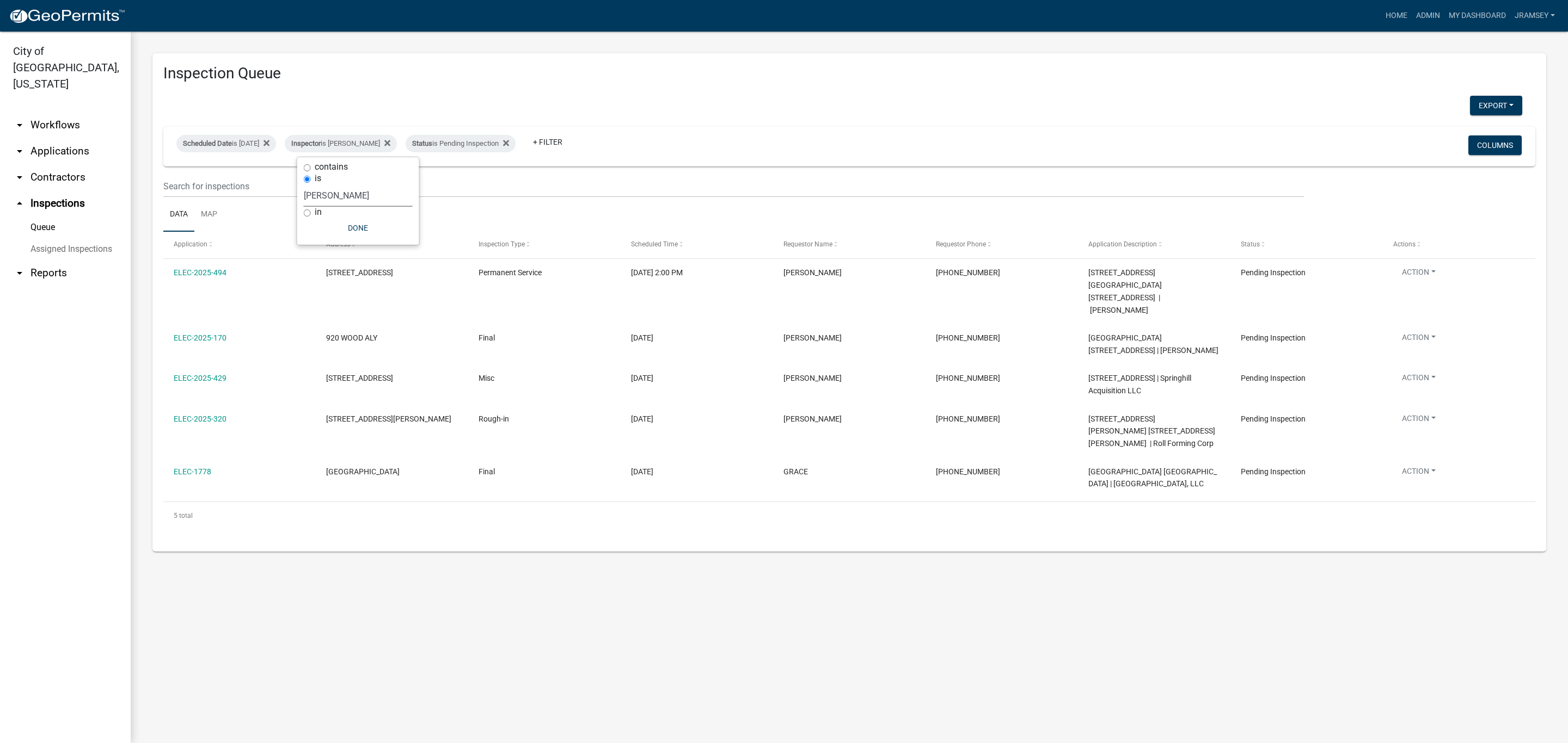
click at [354, 199] on select "Select an option None [PERSON_NAME] [PERSON_NAME] [PERSON_NAME] [PERSON_NAME] […" at bounding box center [358, 196] width 109 height 22
select select "13c97fbc-c819-4cee-844a-0db3d3c4db95"
click at [305, 185] on select "Select an option None [PERSON_NAME] [PERSON_NAME] [PERSON_NAME] [PERSON_NAME] […" at bounding box center [358, 196] width 109 height 22
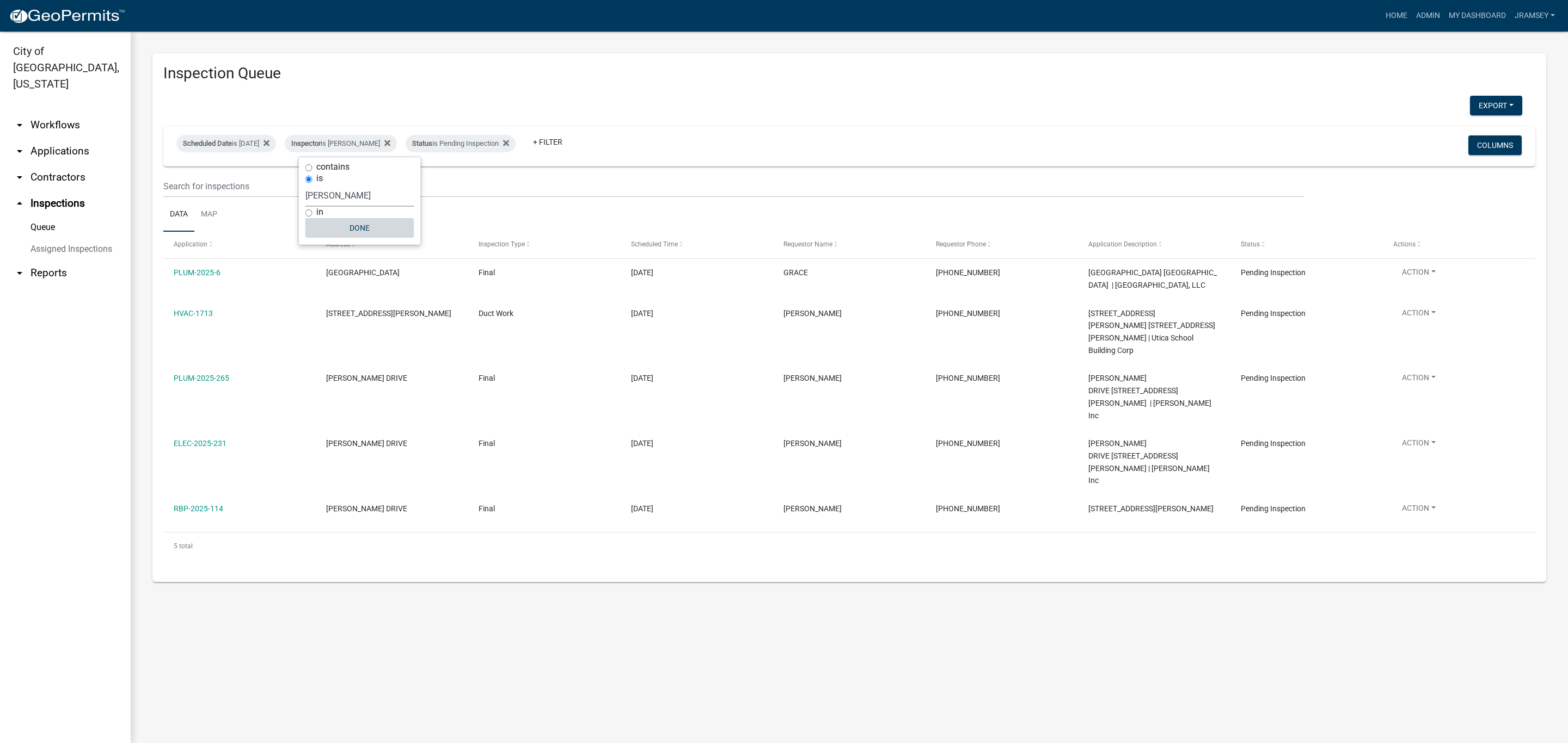
click at [364, 227] on button "Done" at bounding box center [359, 227] width 109 height 20
